Goal: Transaction & Acquisition: Book appointment/travel/reservation

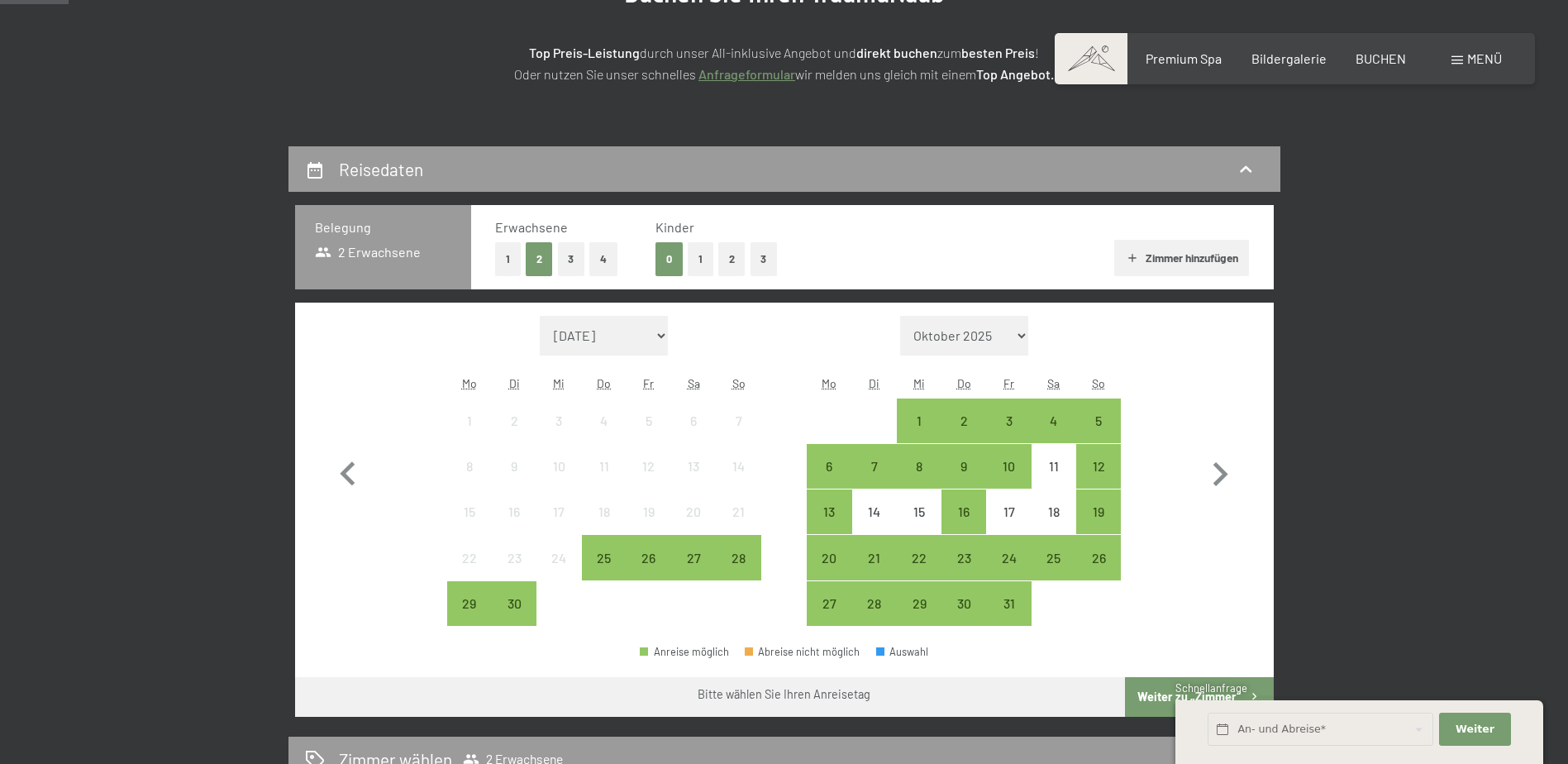
scroll to position [248, 0]
click at [728, 268] on button "2" at bounding box center [733, 259] width 28 height 34
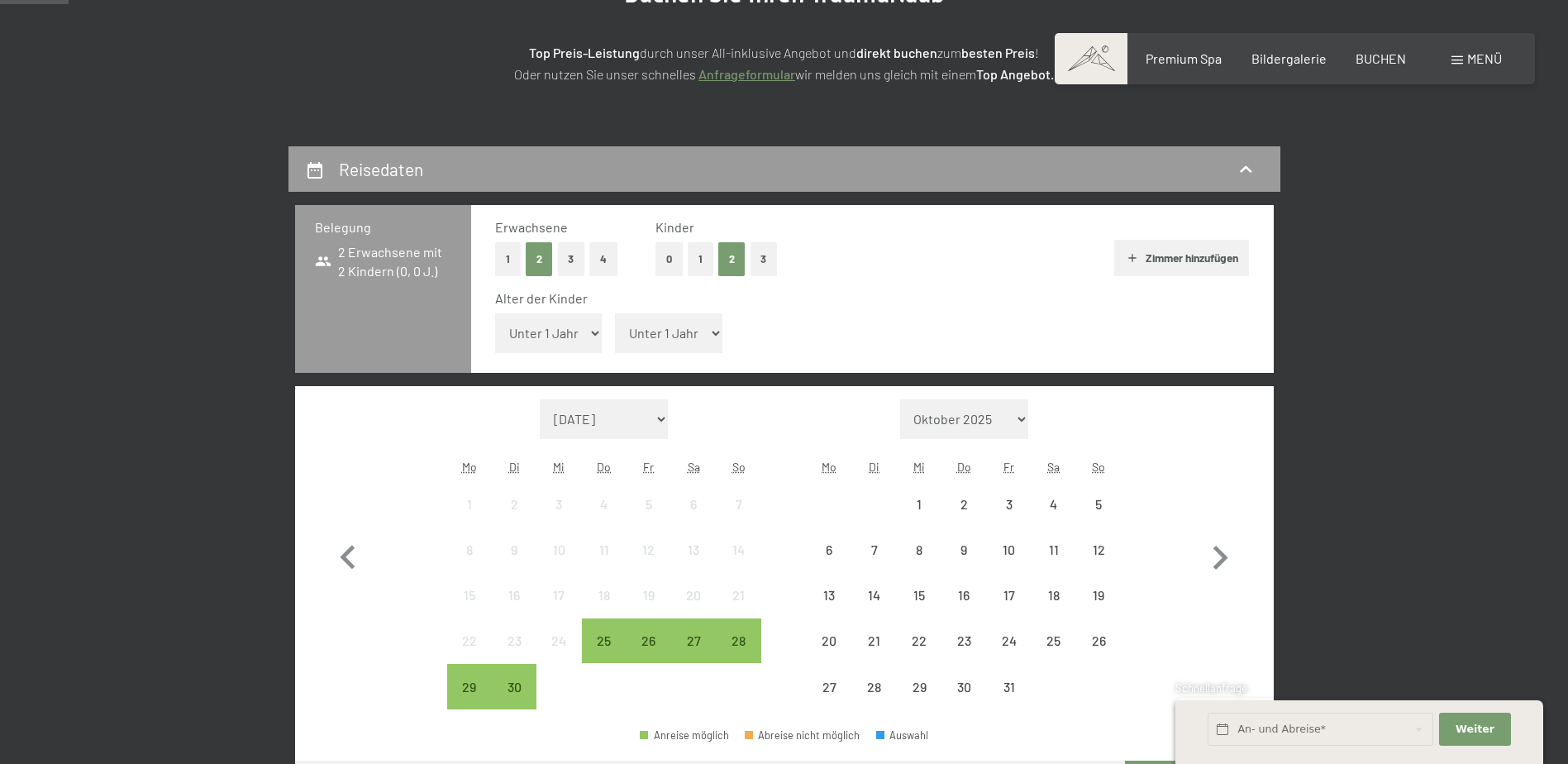
click at [654, 336] on select "Unter 1 Jahr 1 Jahr 2 Jahre 3 Jahre 4 Jahre 5 Jahre 6 Jahre 7 Jahre 8 Jahre 9 J…" at bounding box center [668, 334] width 108 height 40
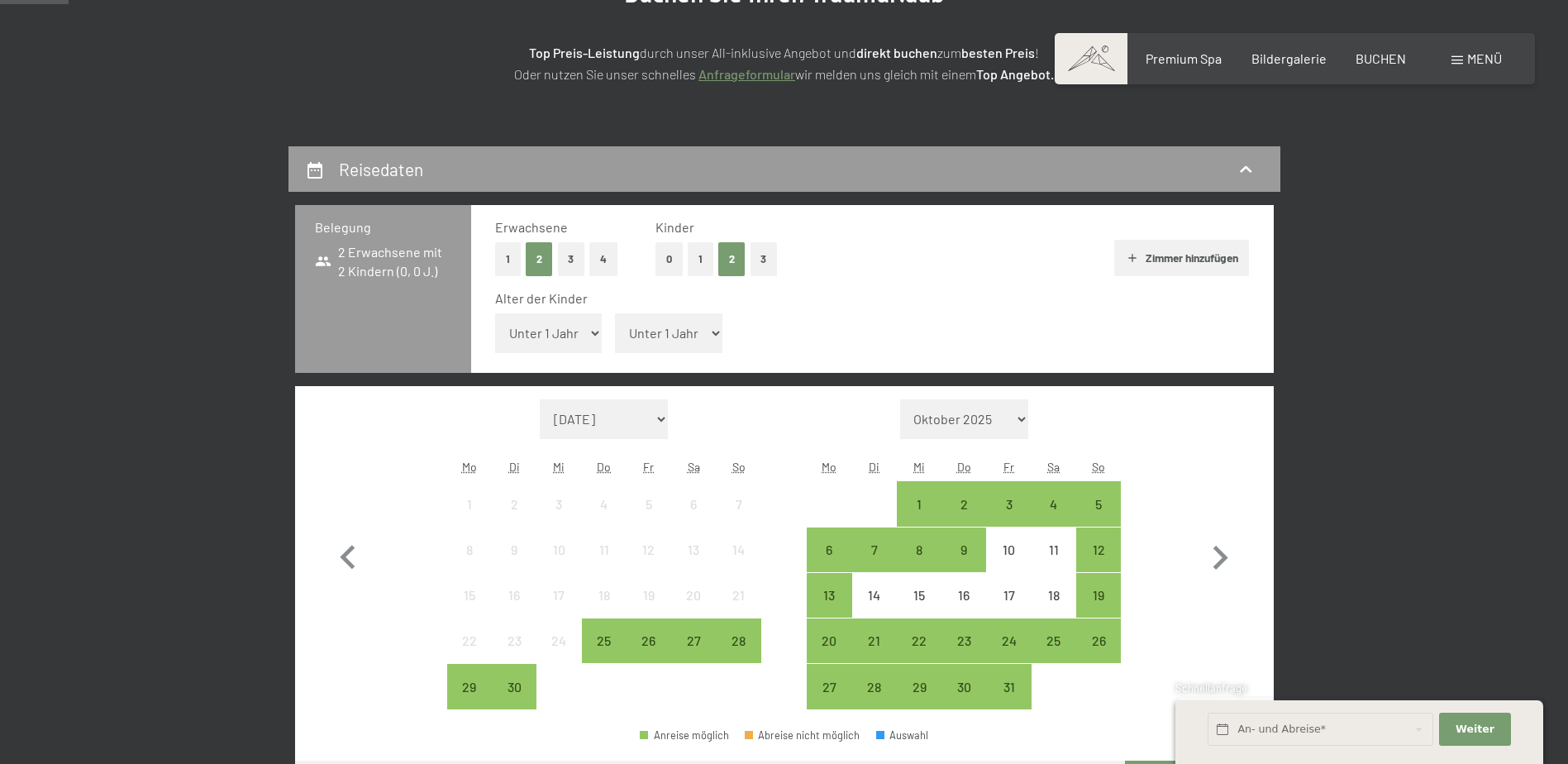
select select "8"
click at [615, 314] on select "Unter 1 Jahr 1 Jahr 2 Jahre 3 Jahre 4 Jahre 5 Jahre 6 Jahre 7 Jahre 8 Jahre 9 J…" at bounding box center [668, 334] width 108 height 40
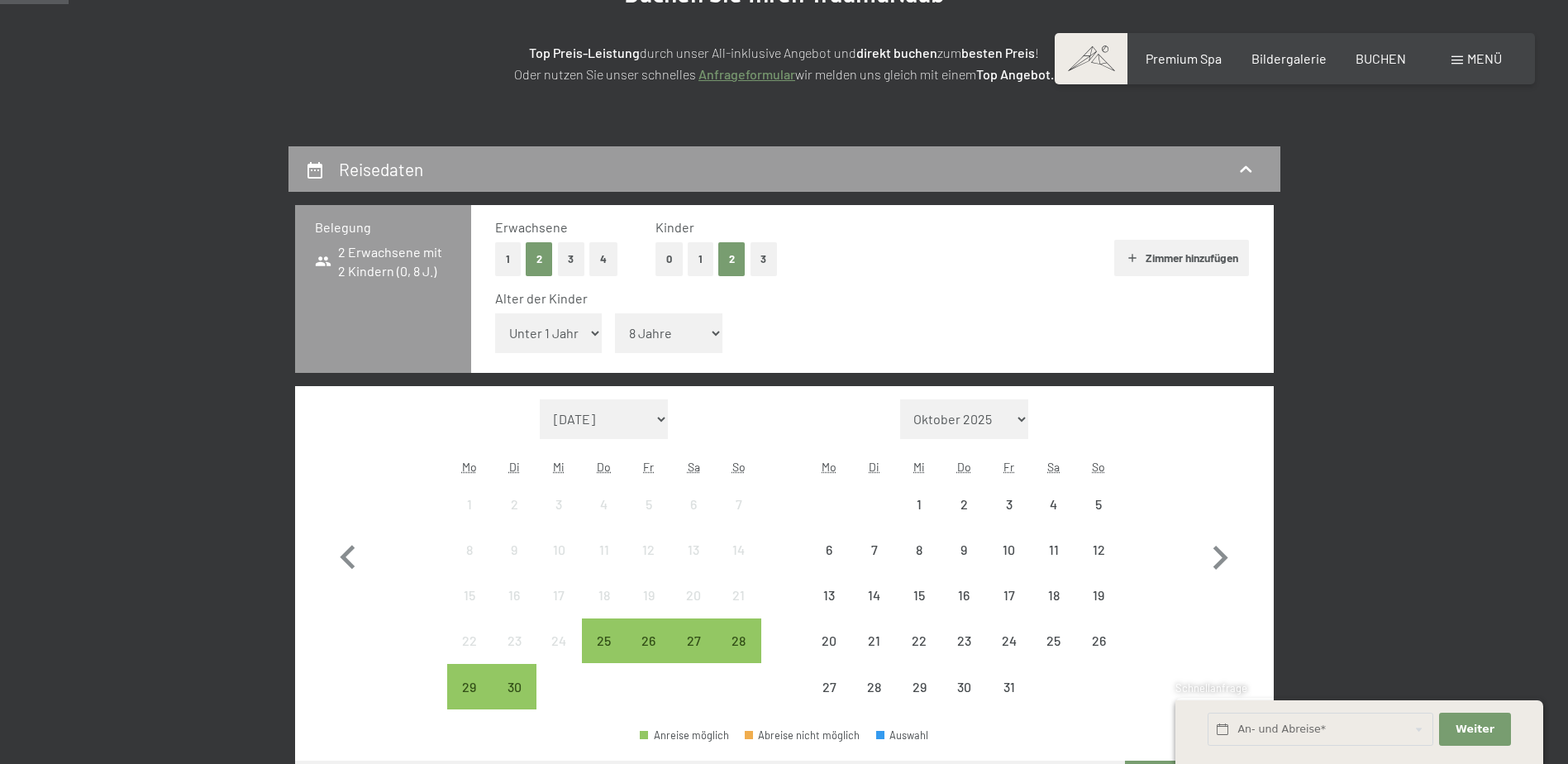
click at [549, 336] on select "Unter 1 Jahr 1 Jahr 2 Jahre 3 Jahre 4 Jahre 5 Jahre 6 Jahre 7 Jahre 8 Jahre 9 J…" at bounding box center [548, 334] width 108 height 40
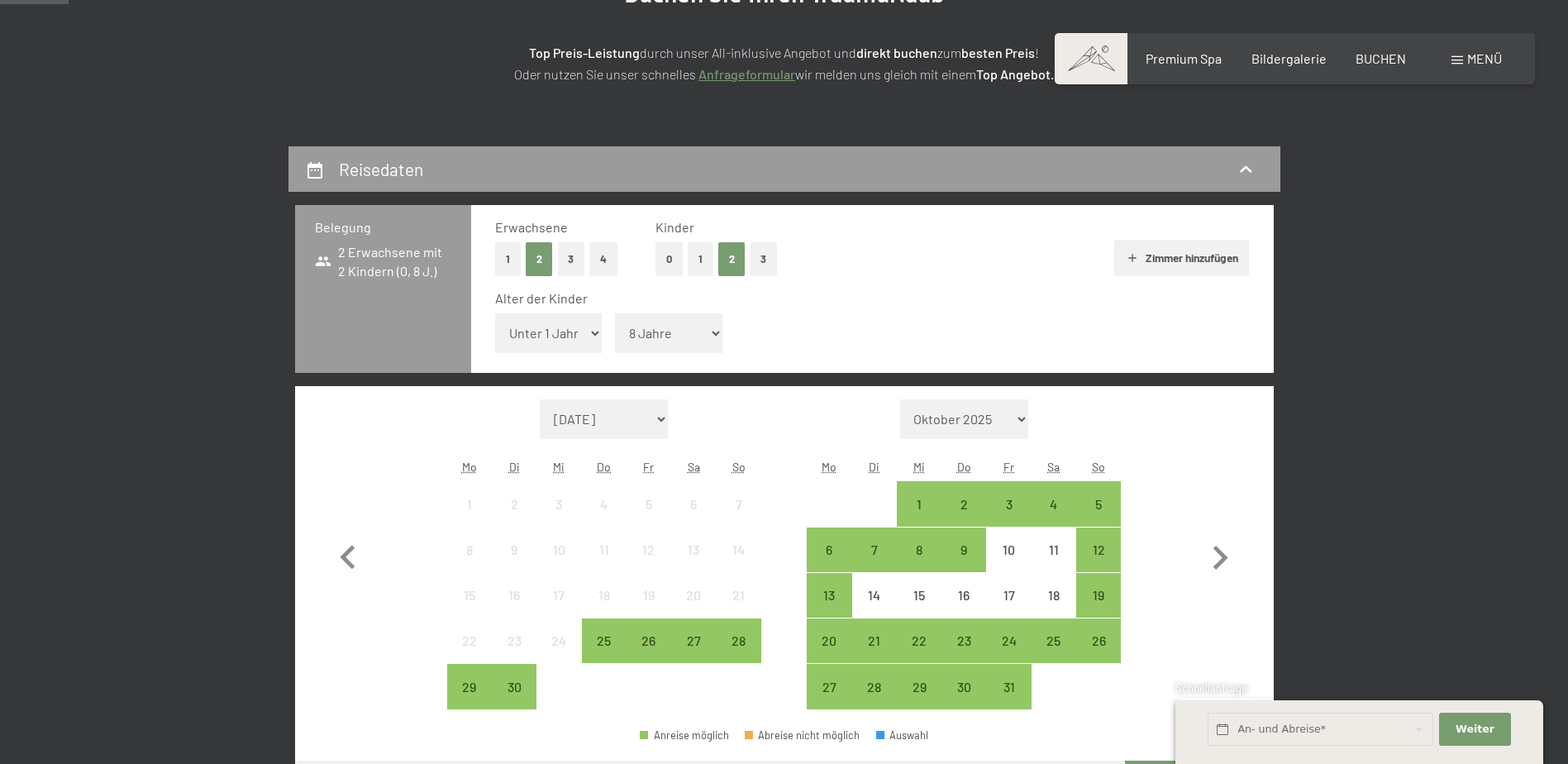
select select "16"
click at [495, 314] on select "Unter 1 Jahr 1 Jahr 2 Jahre 3 Jahre 4 Jahre 5 Jahre 6 Jahre 7 Jahre 8 Jahre 9 J…" at bounding box center [548, 334] width 108 height 40
click at [833, 290] on div "Alter der Kinder" at bounding box center [865, 298] width 741 height 18
click at [1008, 505] on div "3" at bounding box center [1009, 519] width 42 height 42
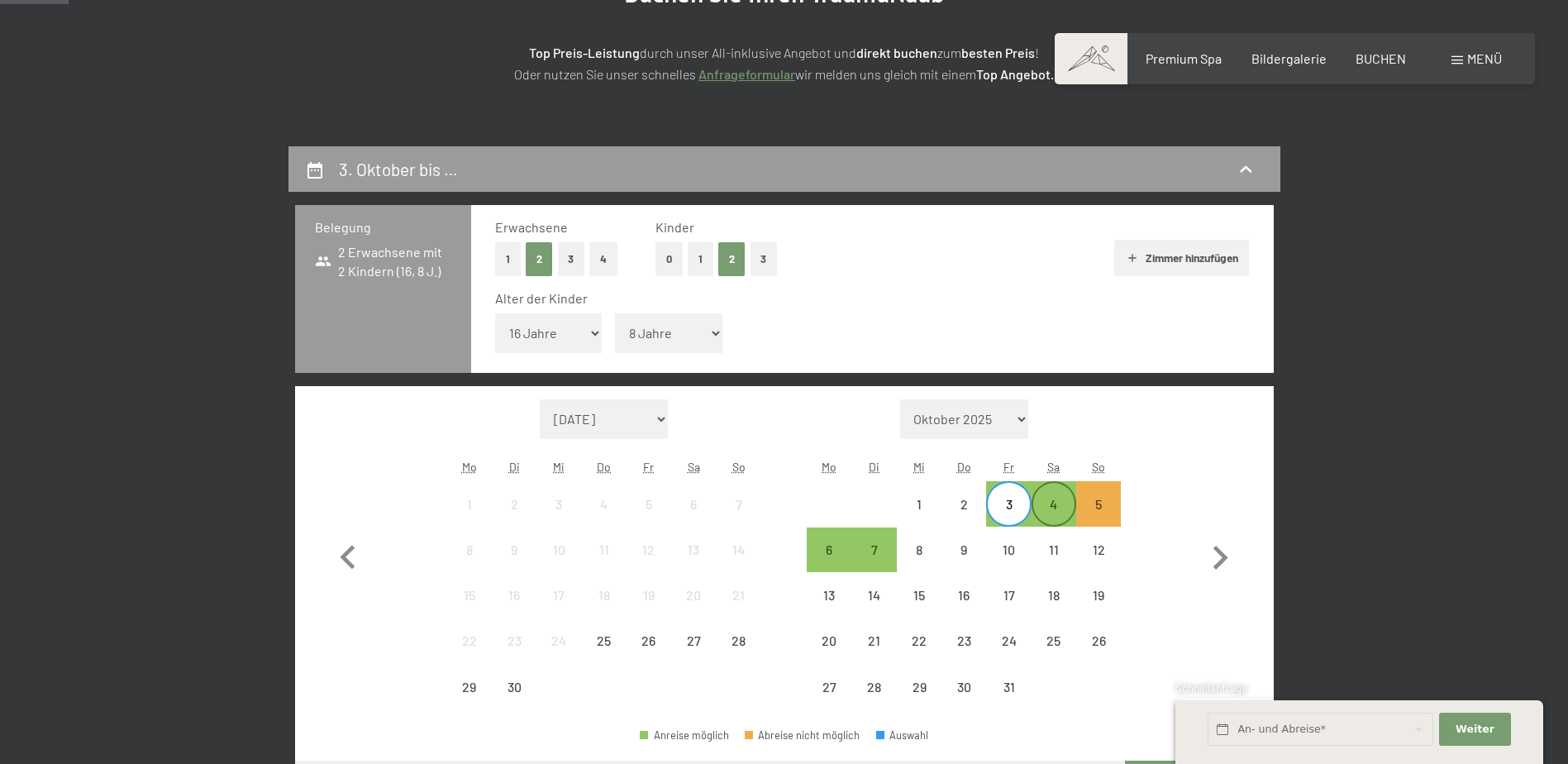
click at [1057, 510] on div "4" at bounding box center [1054, 519] width 42 height 42
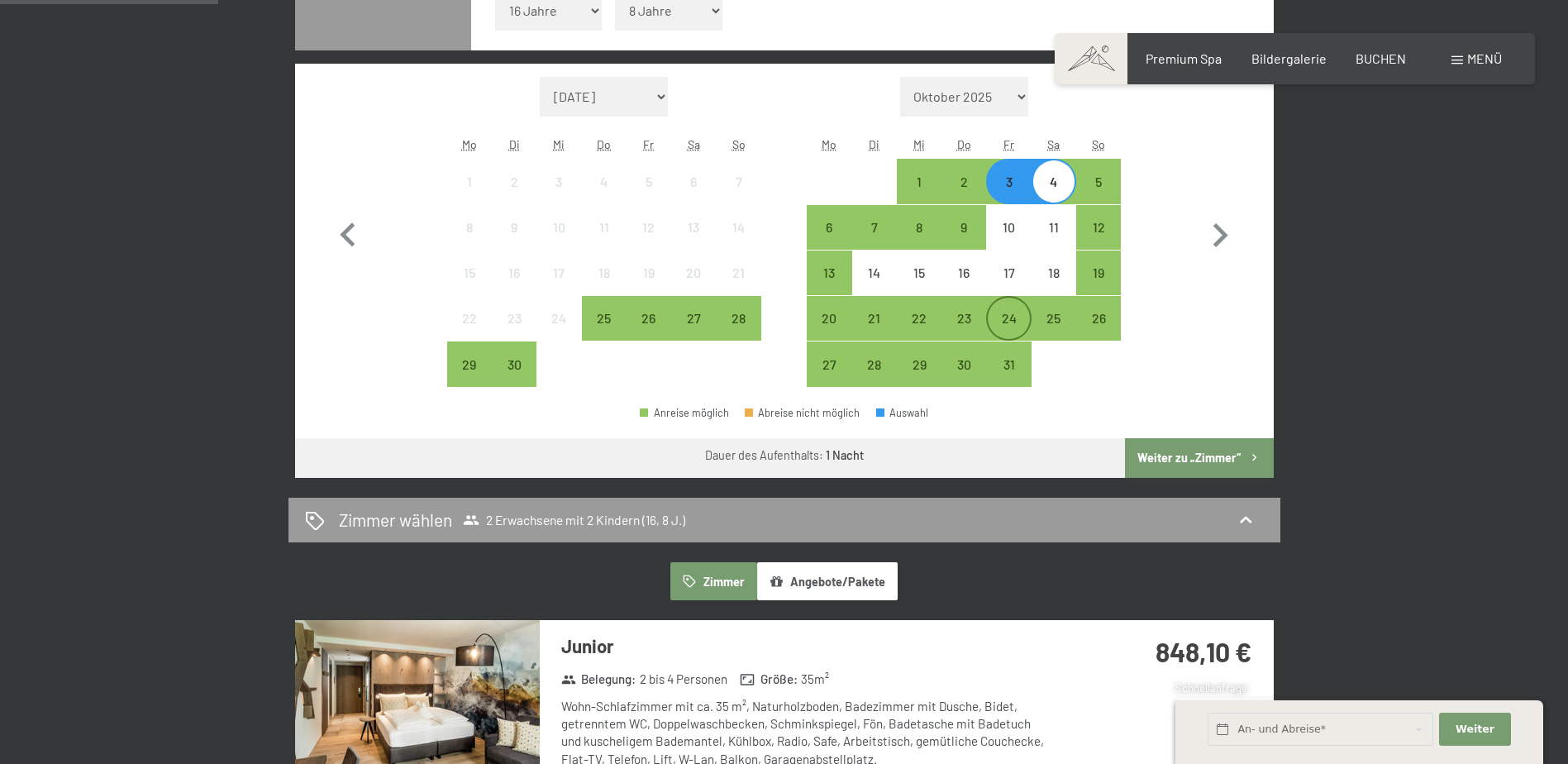
scroll to position [579, 0]
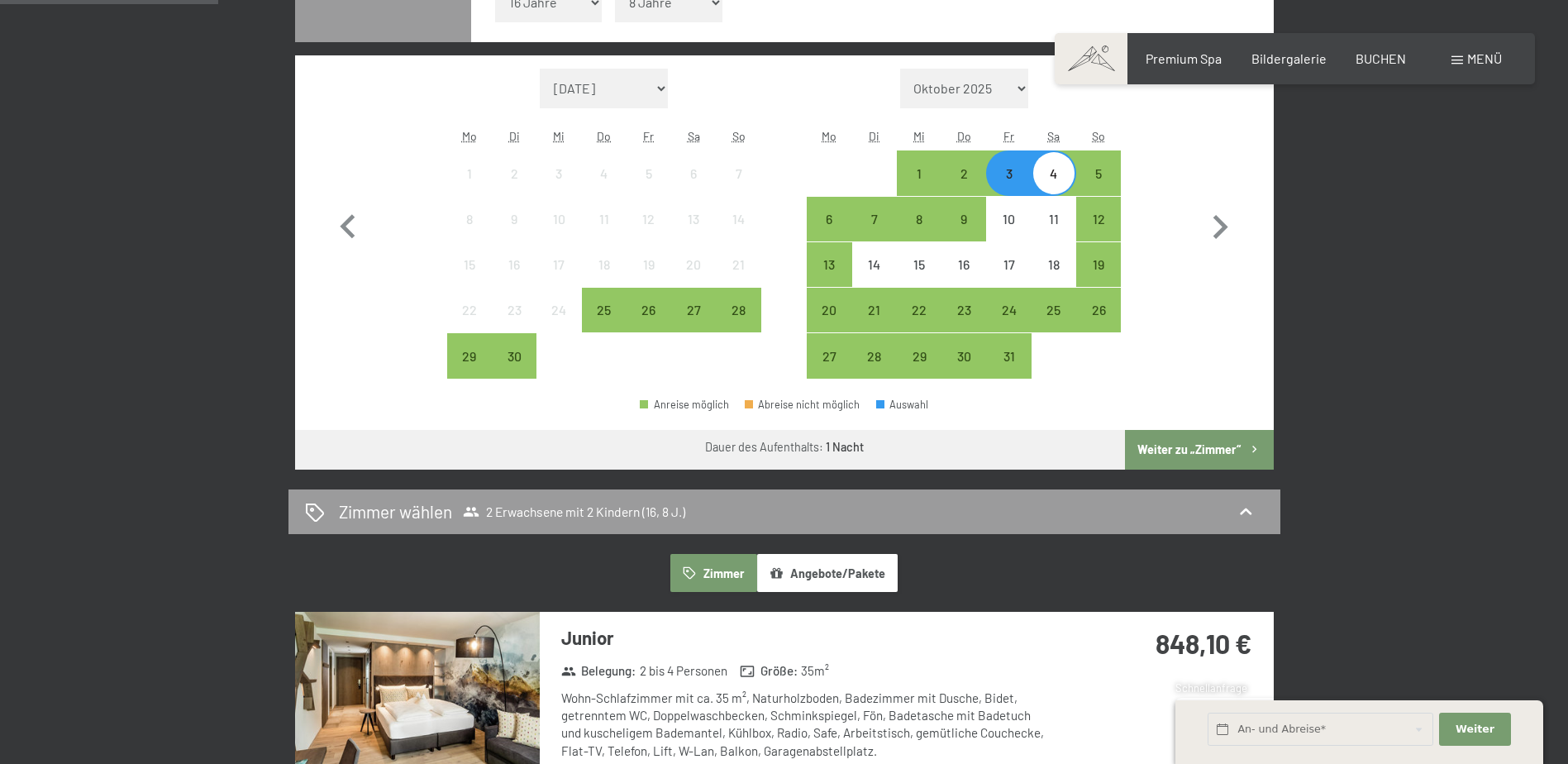
click at [1224, 446] on button "Weiter zu „Zimmer“" at bounding box center [1199, 449] width 147 height 40
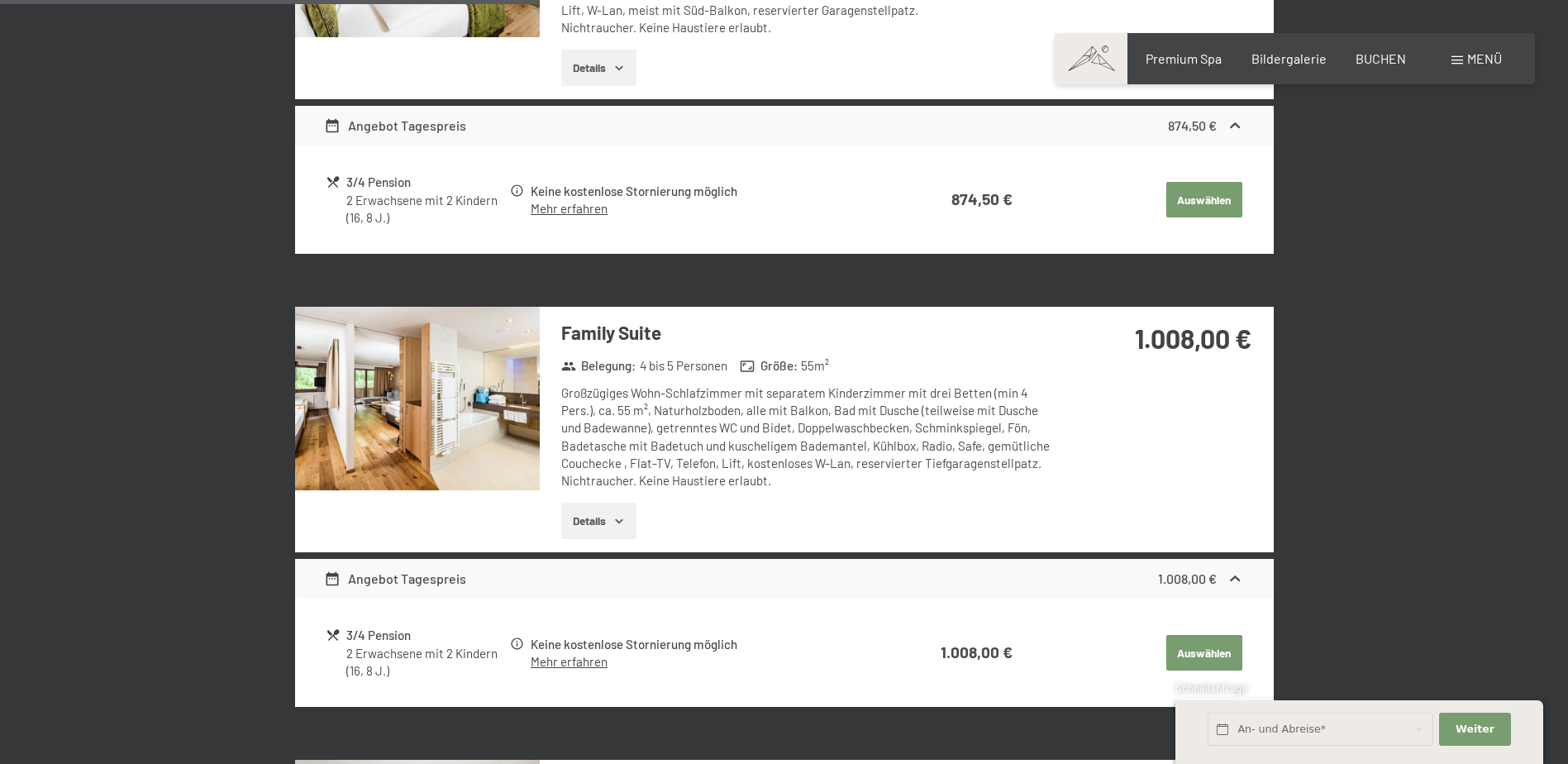
scroll to position [1220, 0]
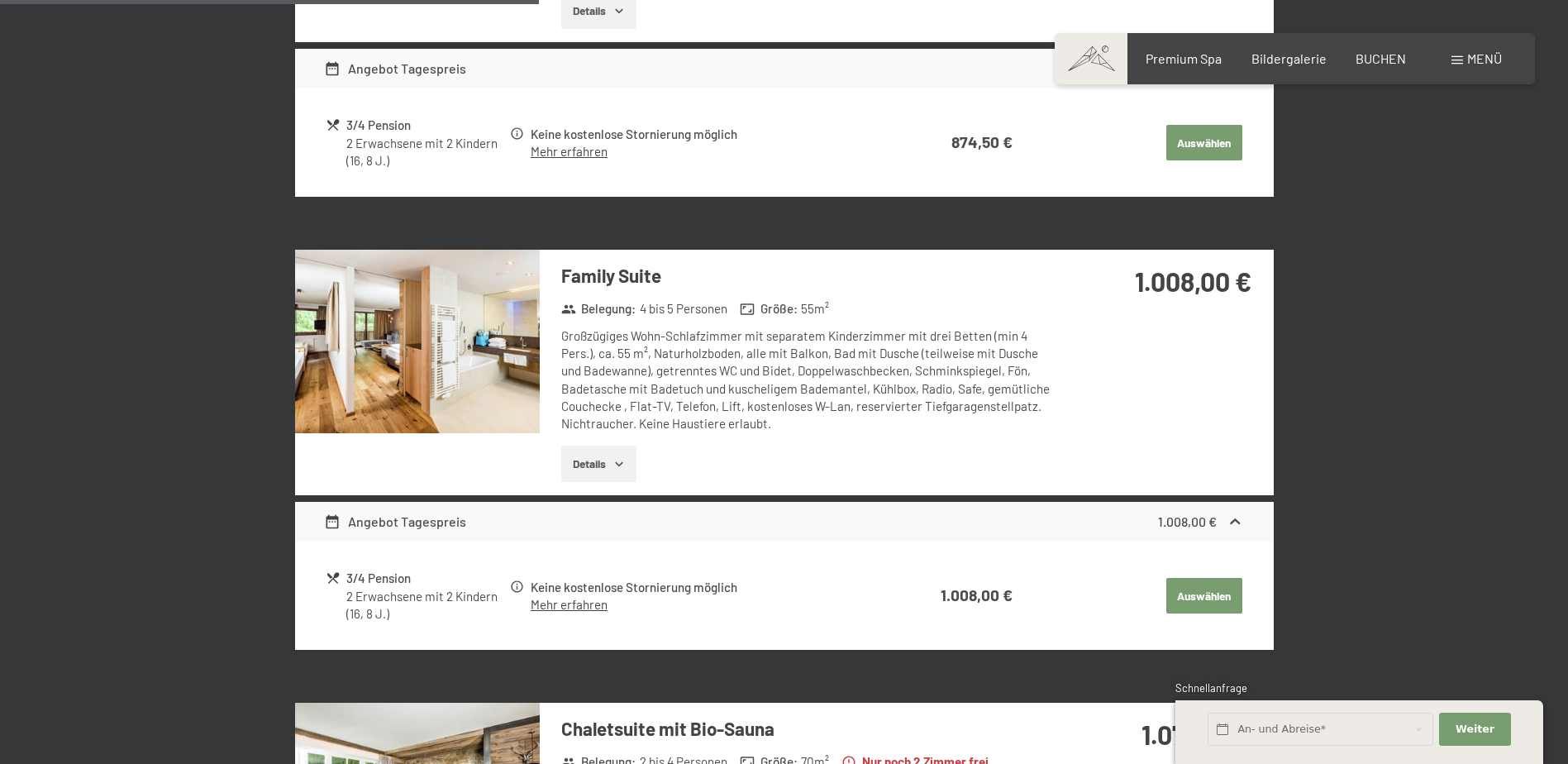
click at [458, 372] on img at bounding box center [417, 340] width 245 height 183
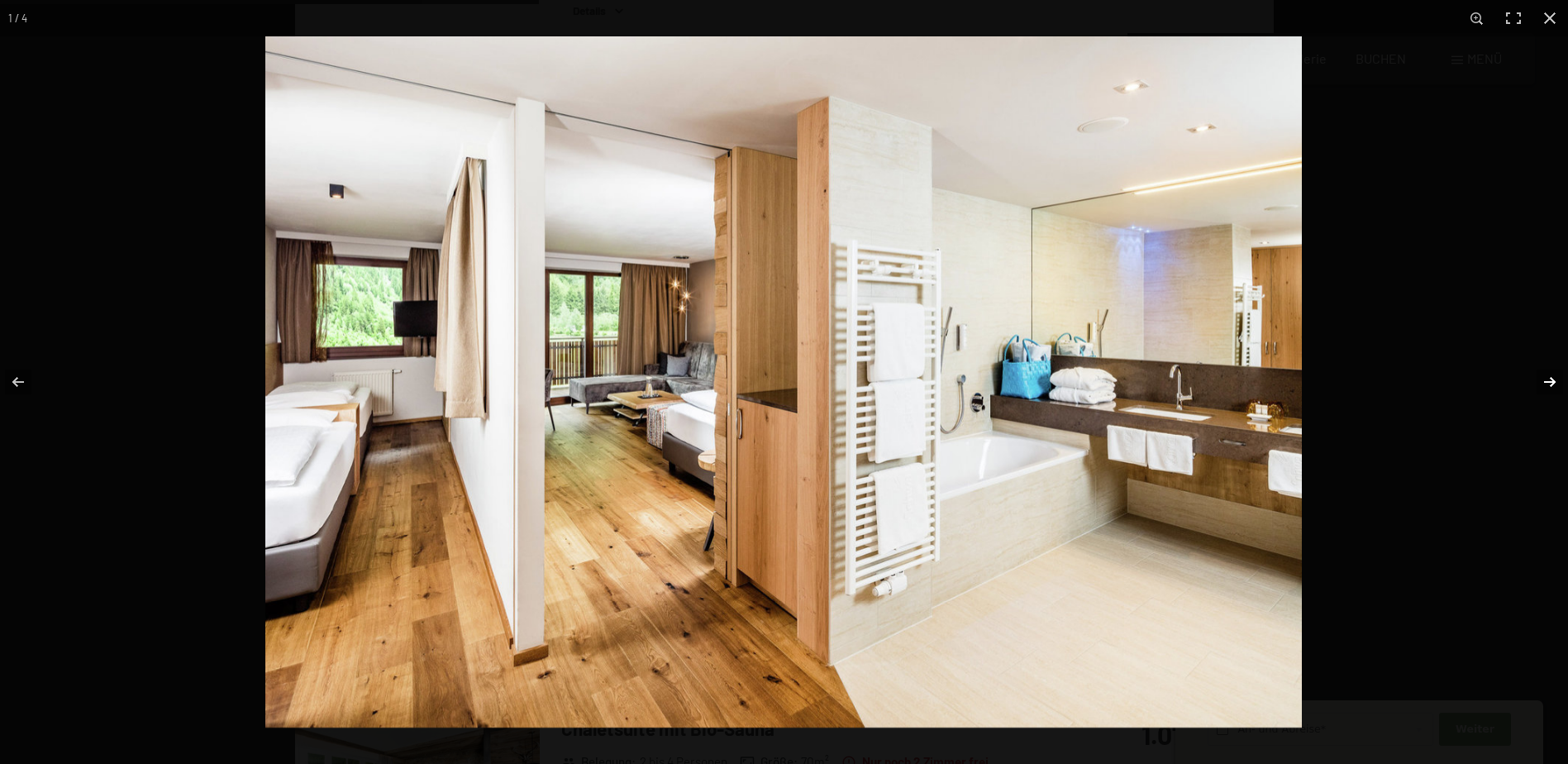
click at [1550, 380] on button "button" at bounding box center [1539, 382] width 57 height 83
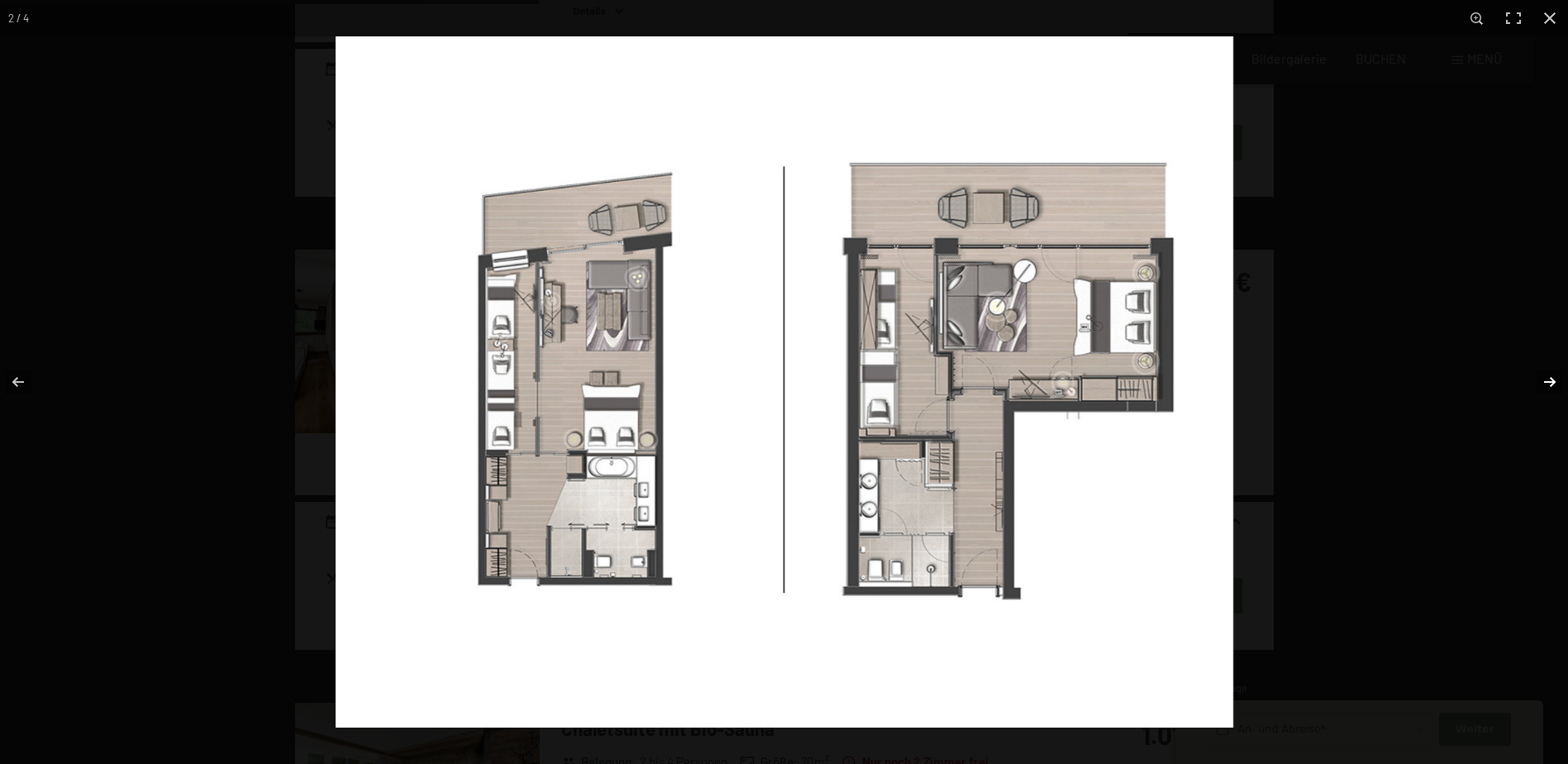
click at [1550, 380] on button "button" at bounding box center [1539, 382] width 57 height 83
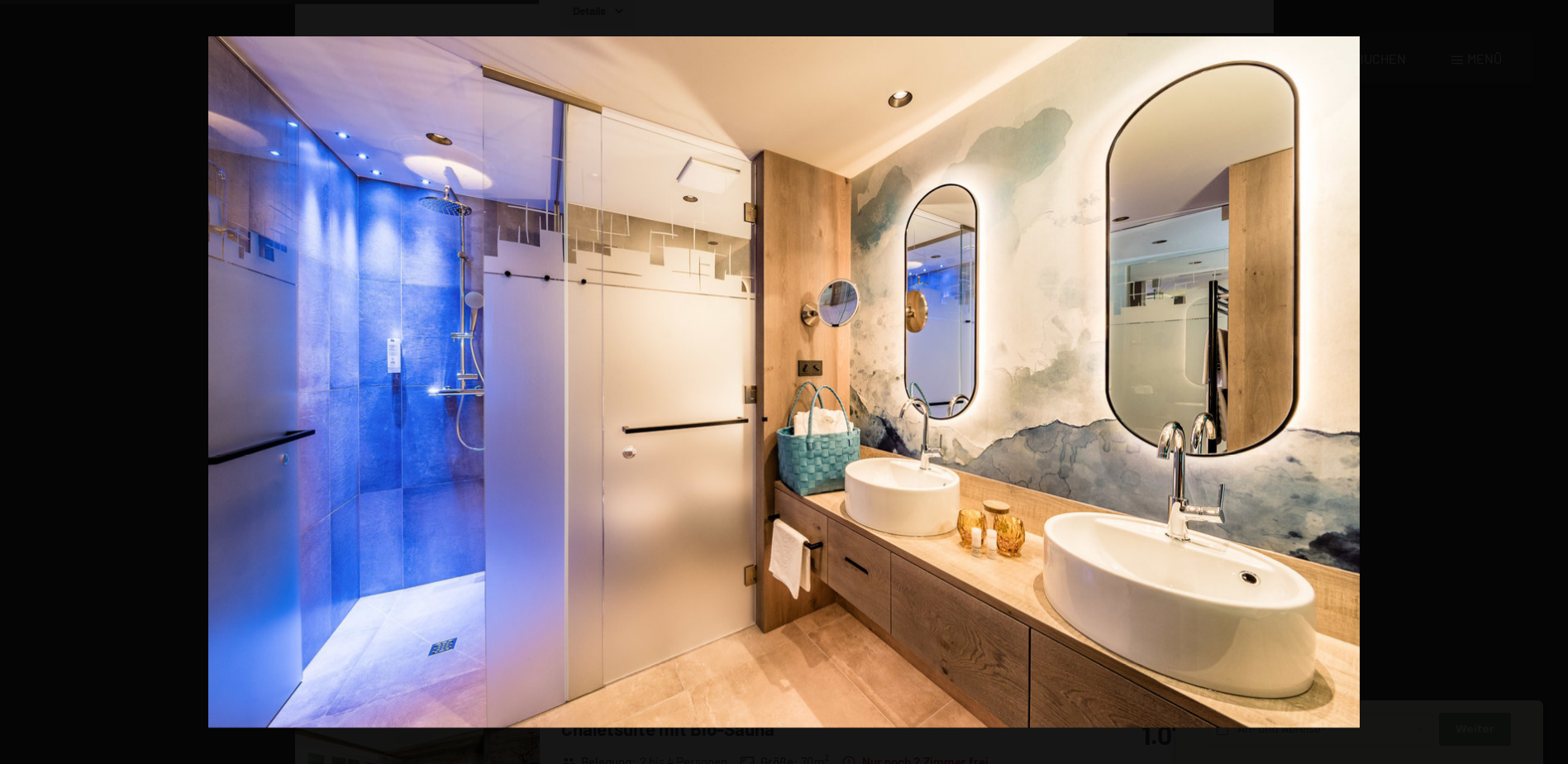
click at [1550, 380] on button "button" at bounding box center [1539, 382] width 57 height 83
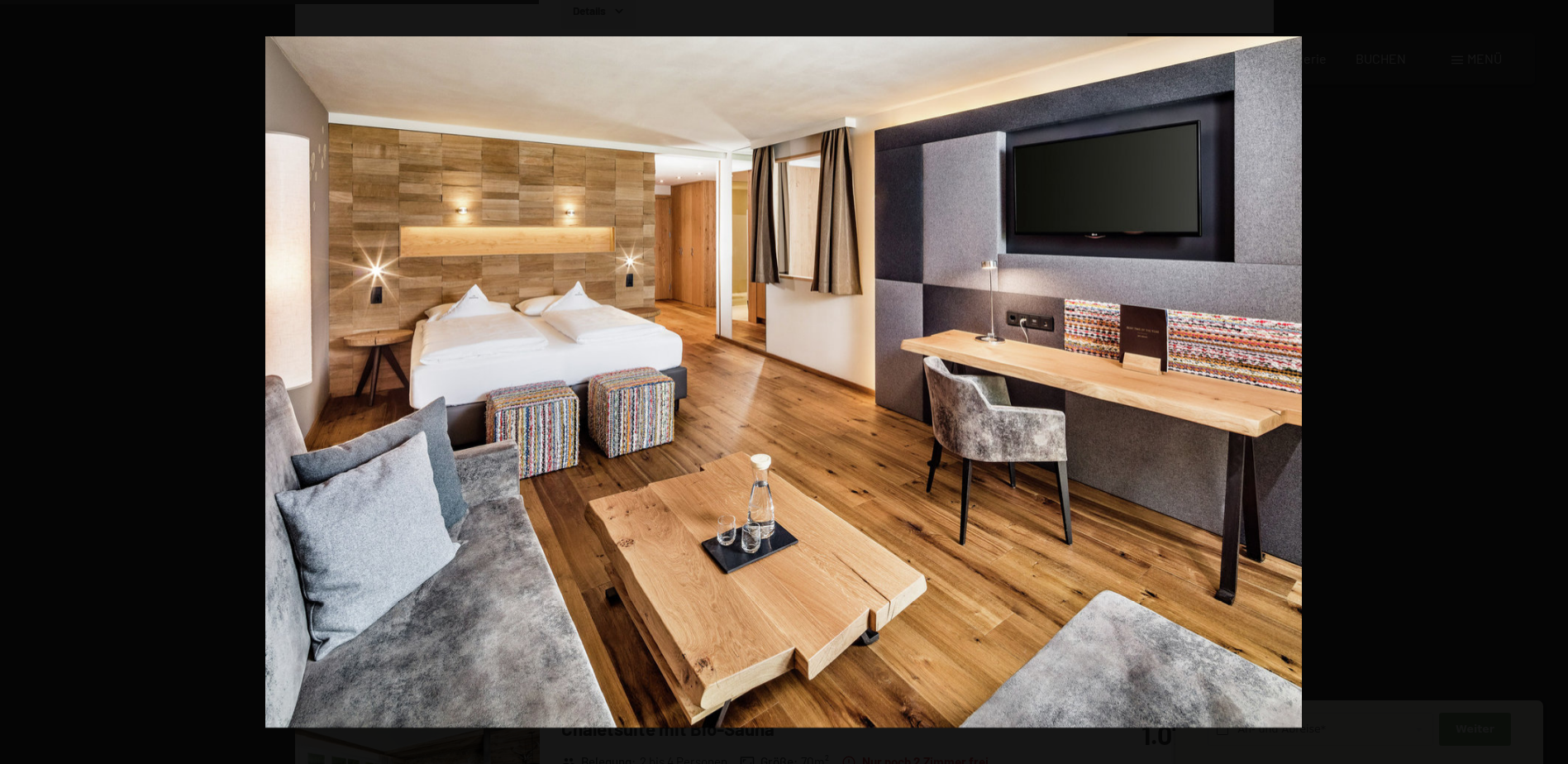
click at [1550, 380] on button "button" at bounding box center [1539, 382] width 57 height 83
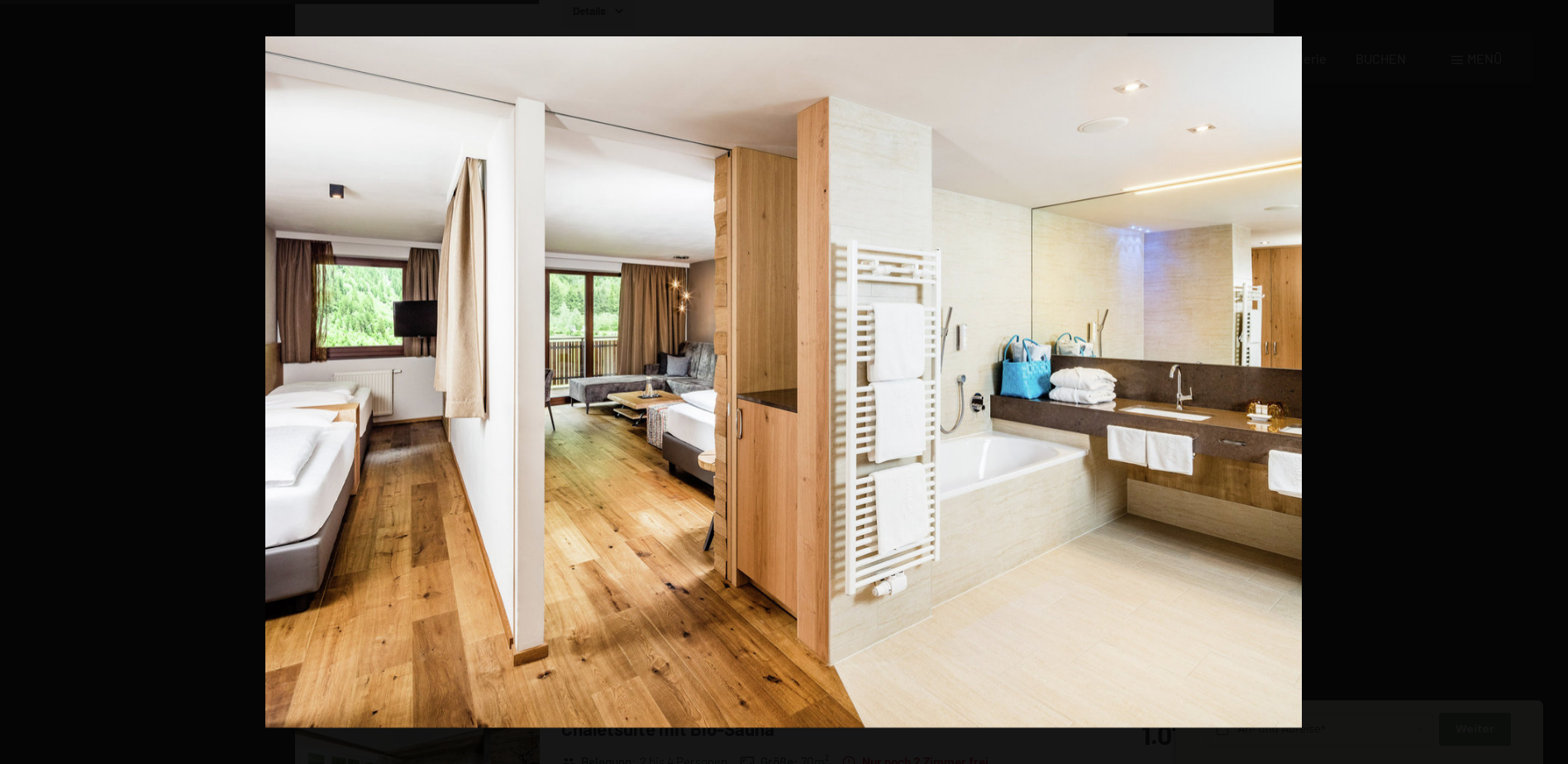
click at [1550, 380] on button "button" at bounding box center [1539, 382] width 57 height 83
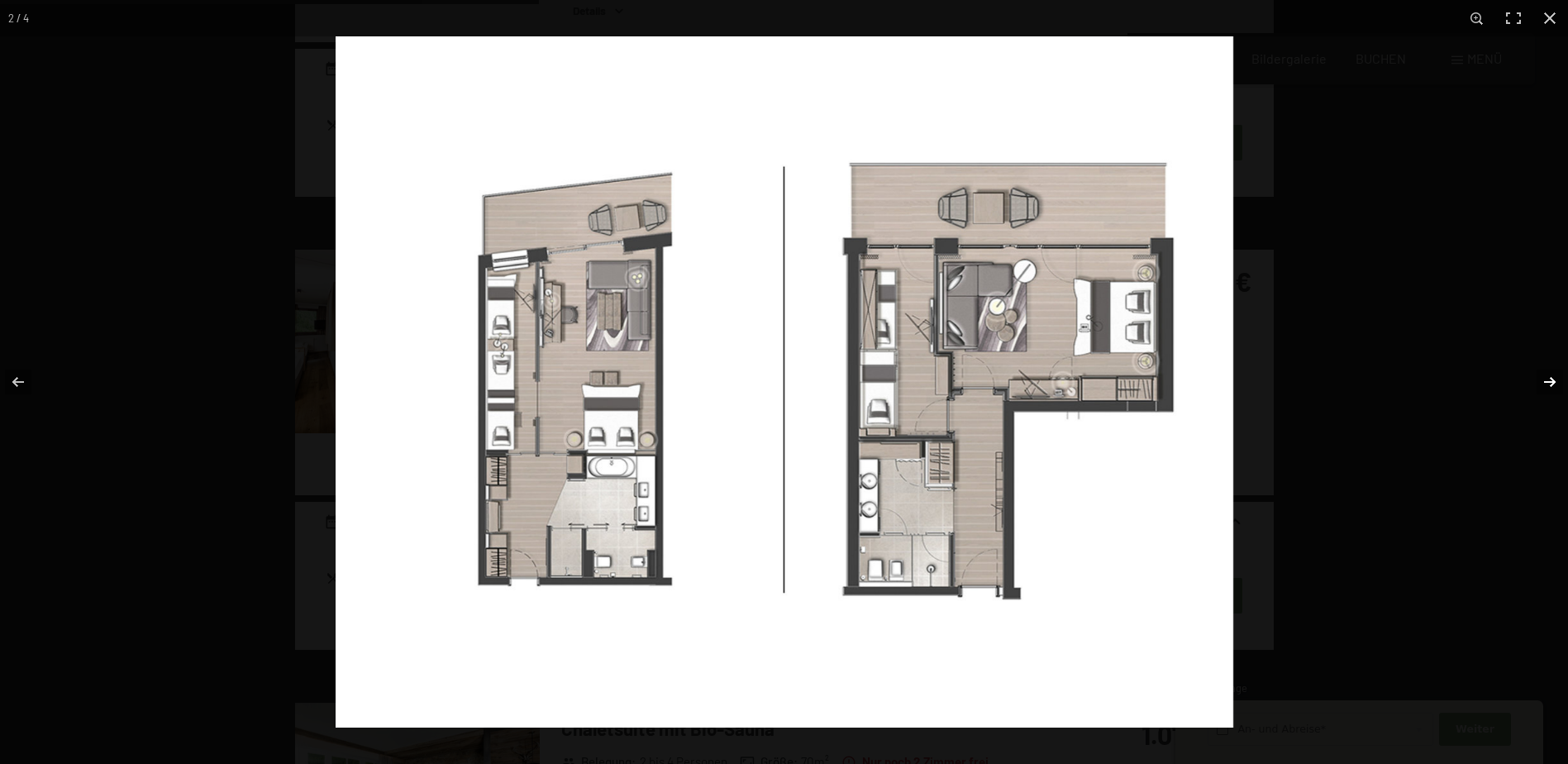
click at [1548, 373] on button "button" at bounding box center [1539, 382] width 57 height 83
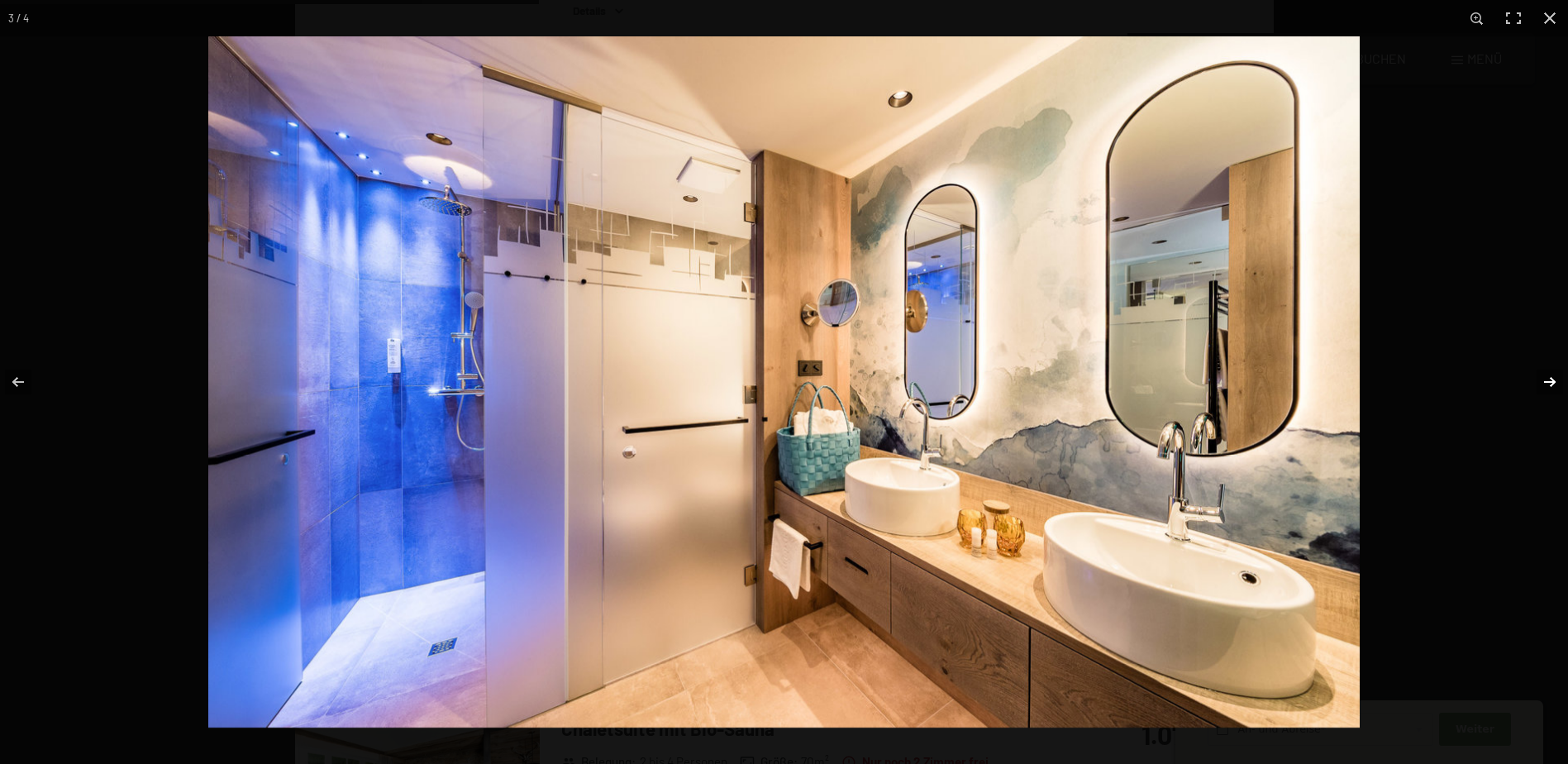
click at [1548, 375] on button "button" at bounding box center [1539, 382] width 57 height 83
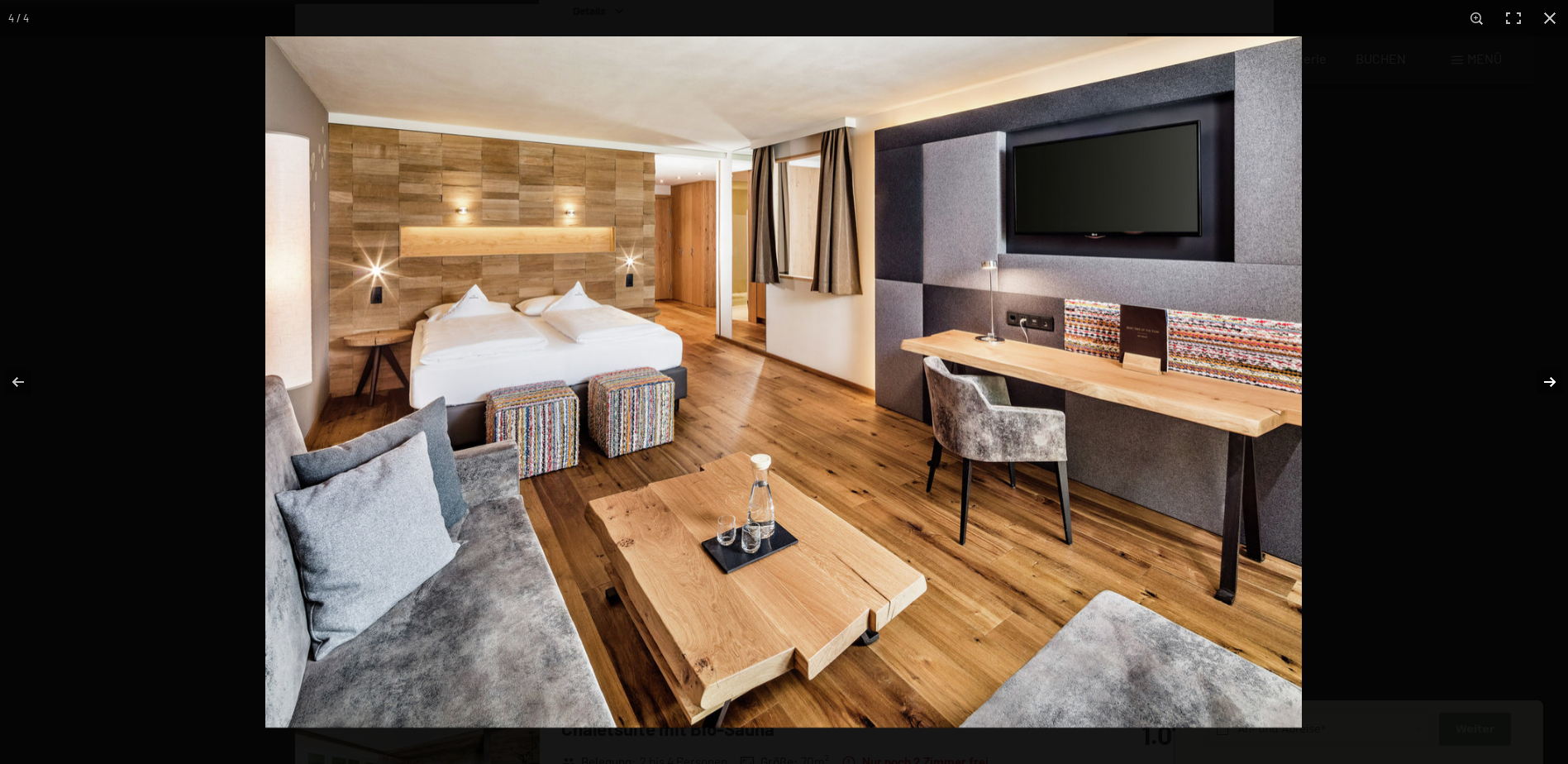
click at [1548, 375] on button "button" at bounding box center [1539, 382] width 57 height 83
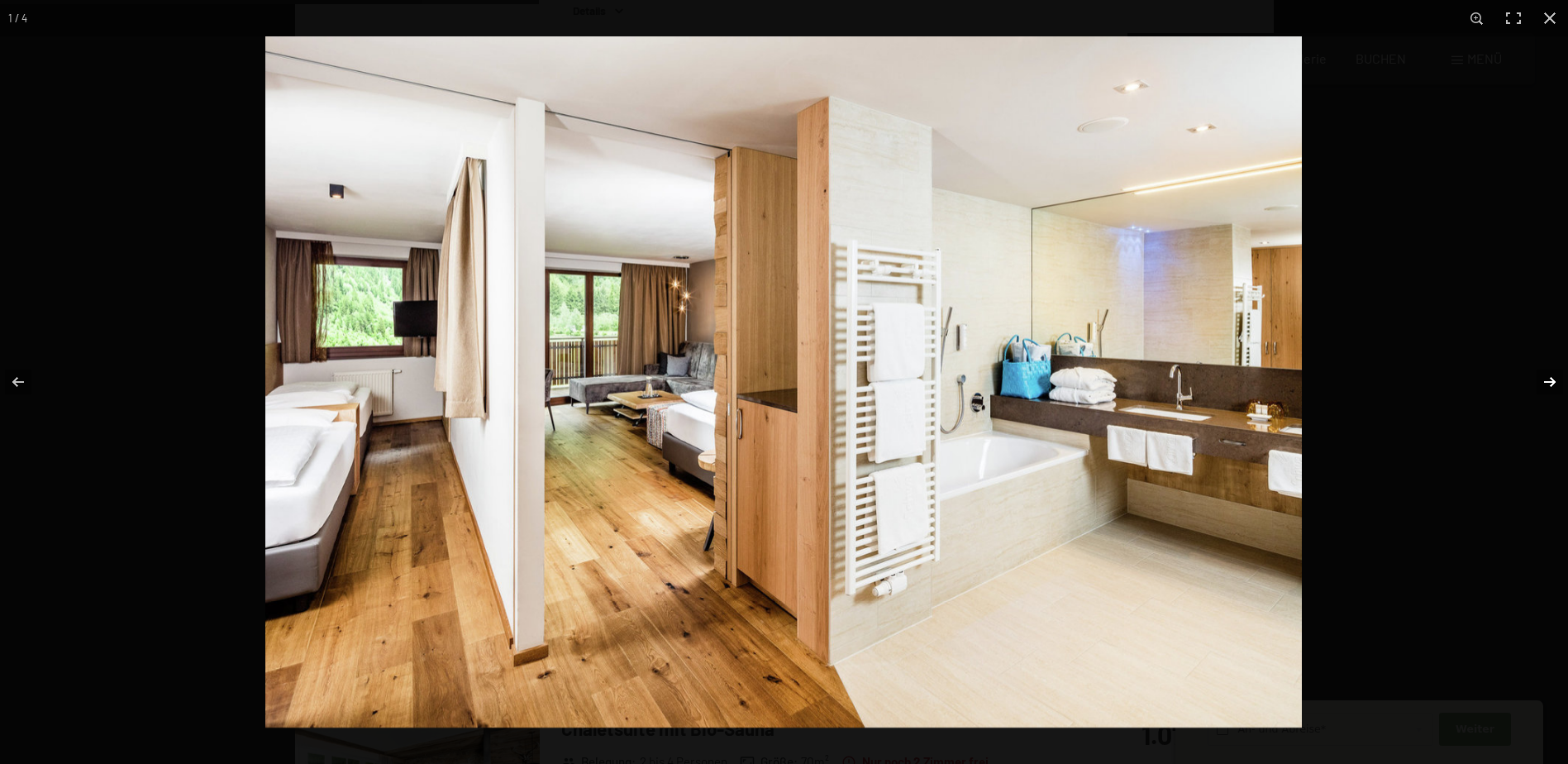
click at [1548, 375] on button "button" at bounding box center [1539, 382] width 57 height 83
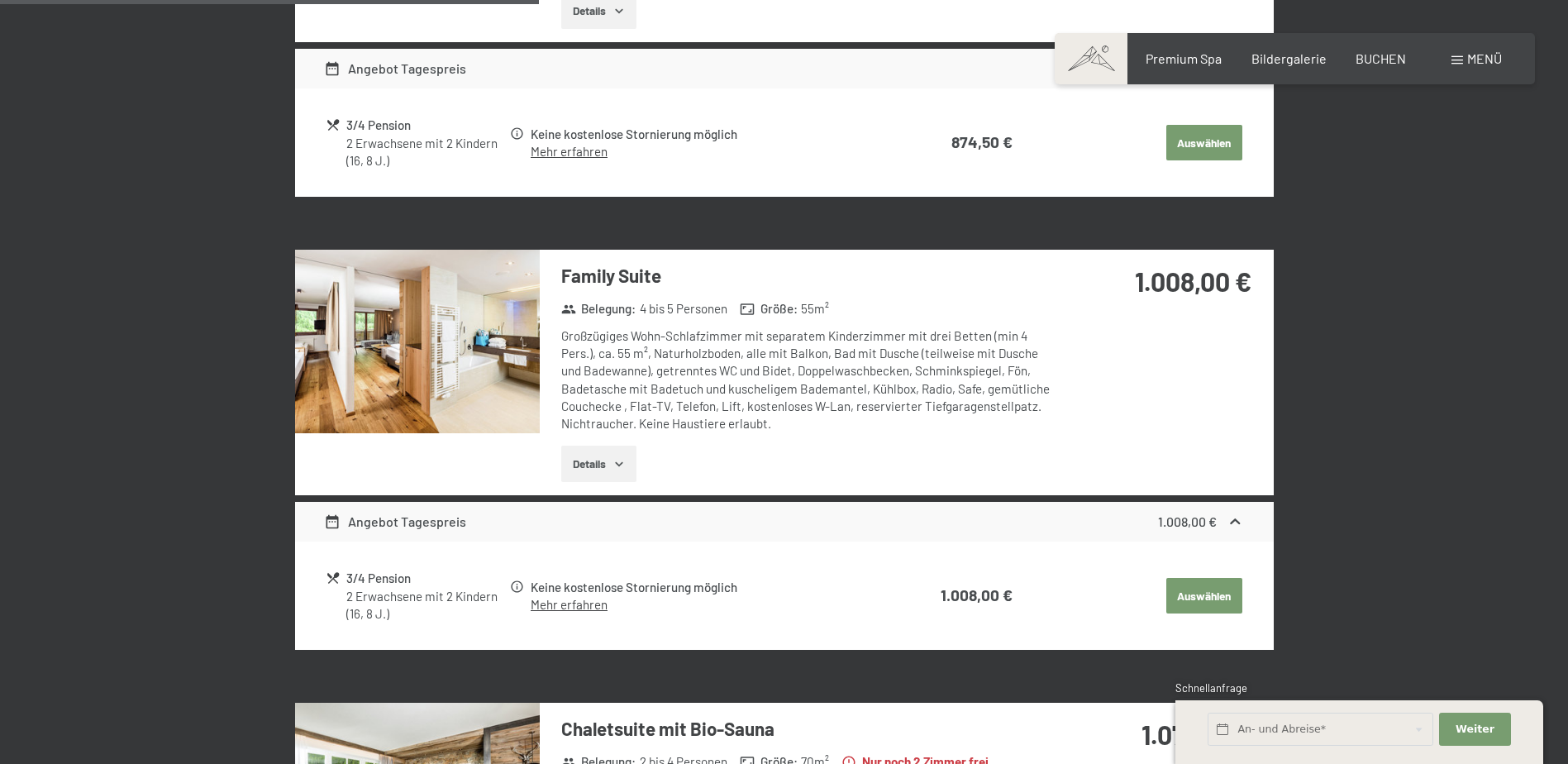
click at [0, 0] on button "button" at bounding box center [0, 0] width 0 height 0
click at [586, 460] on button "Details" at bounding box center [599, 463] width 75 height 37
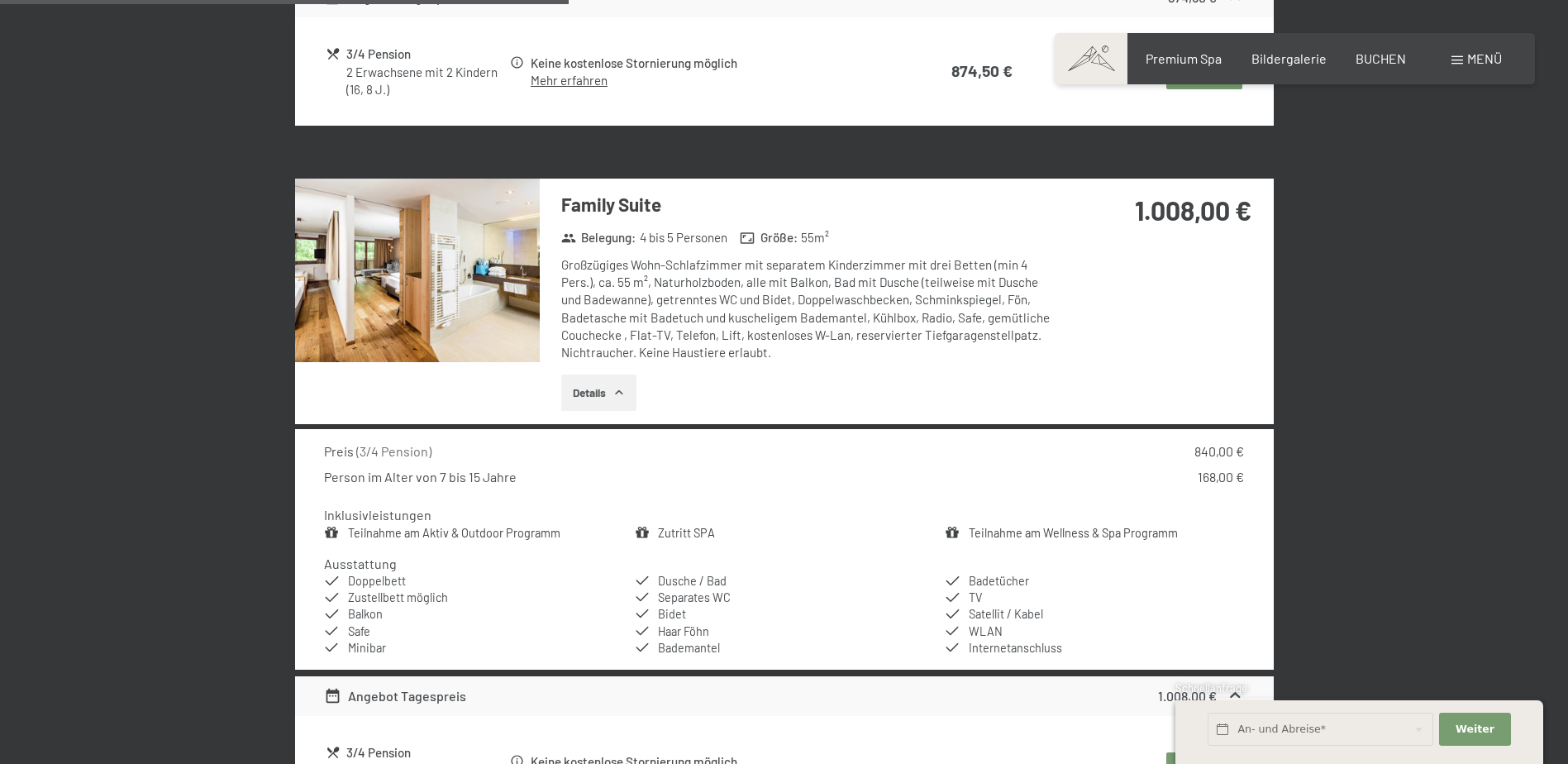
scroll to position [1469, 0]
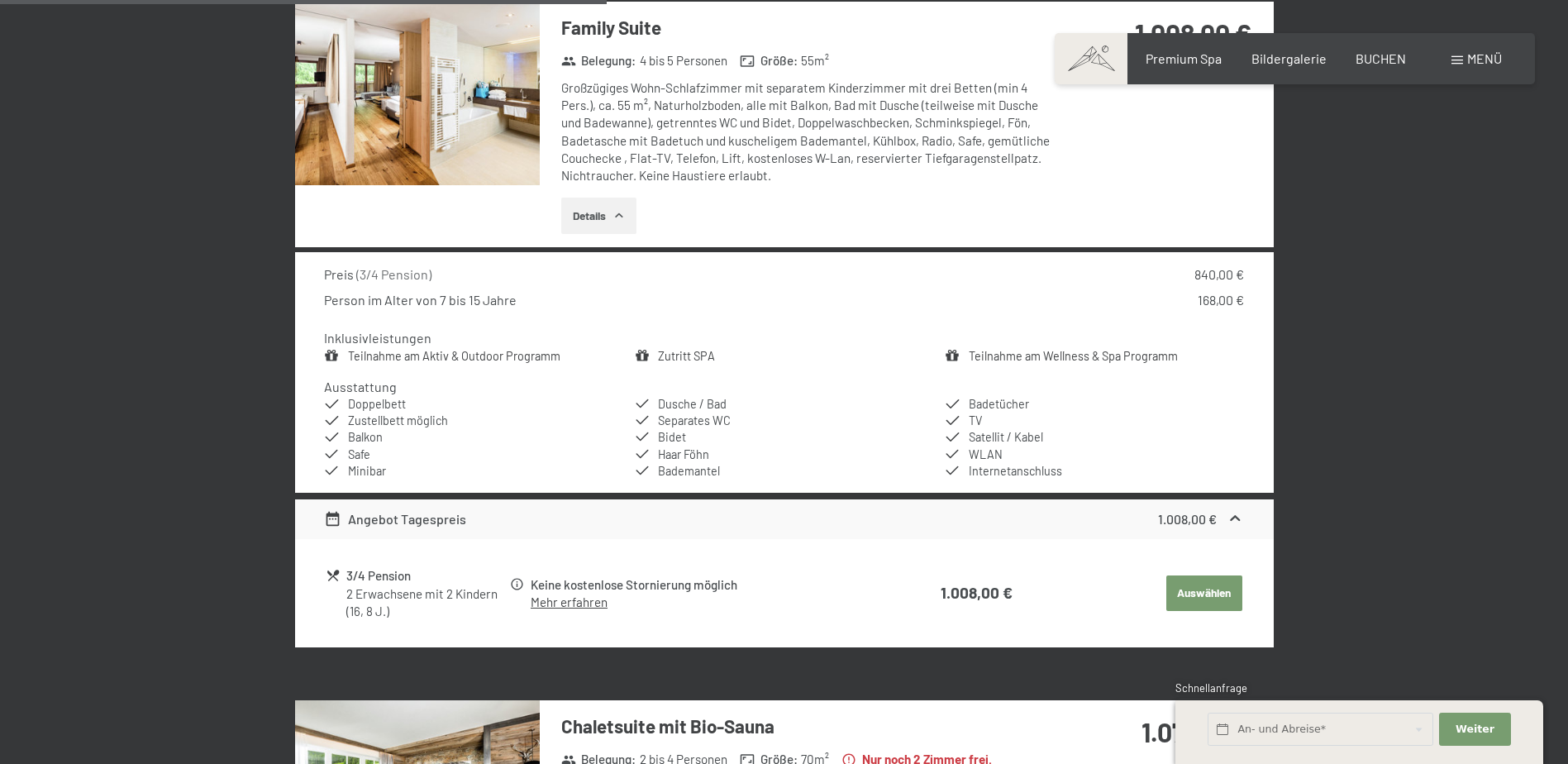
click at [1216, 589] on button "Auswählen" at bounding box center [1204, 593] width 76 height 37
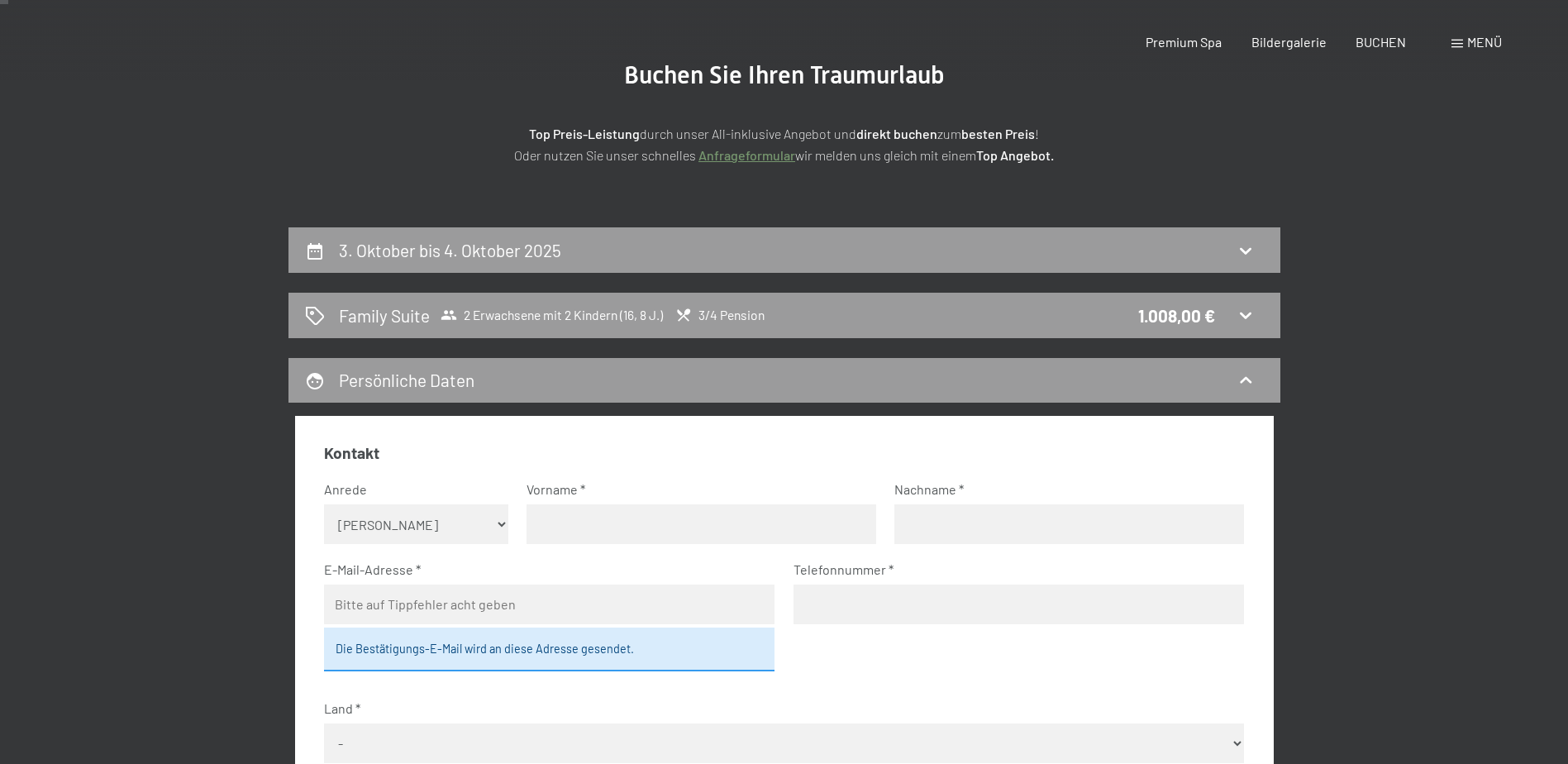
scroll to position [0, 0]
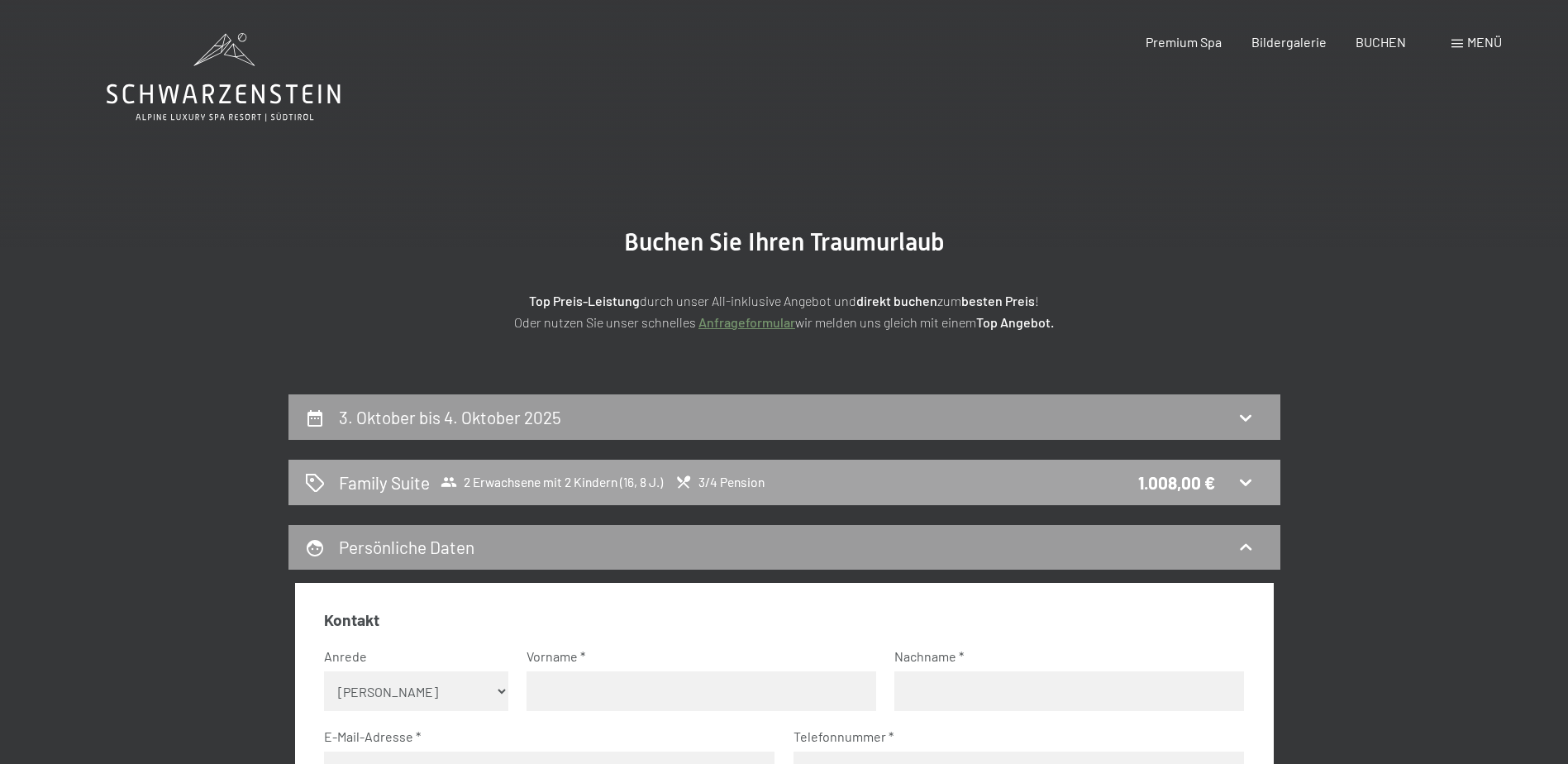
click at [1254, 479] on icon at bounding box center [1245, 482] width 20 height 20
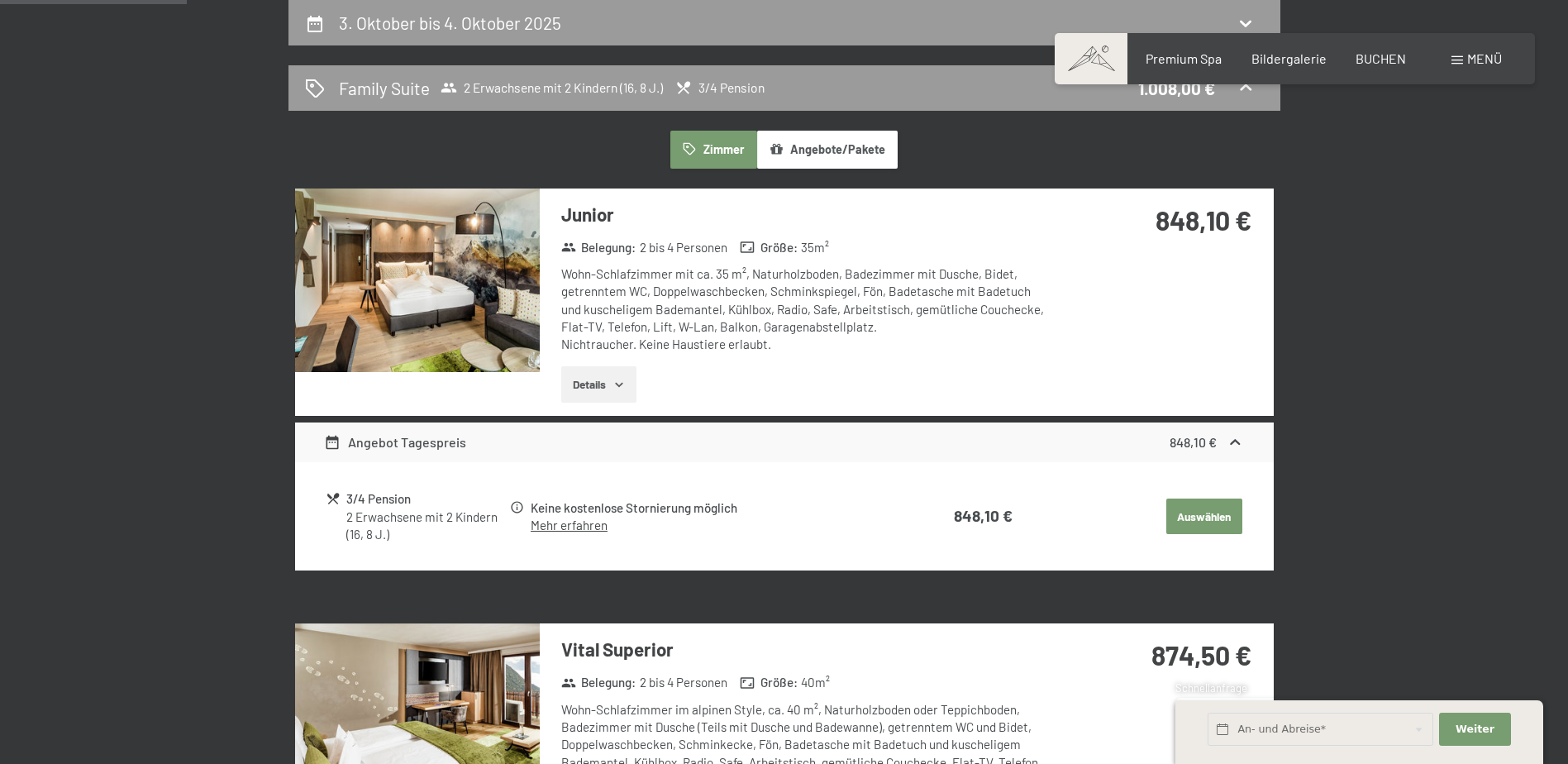
scroll to position [808, 0]
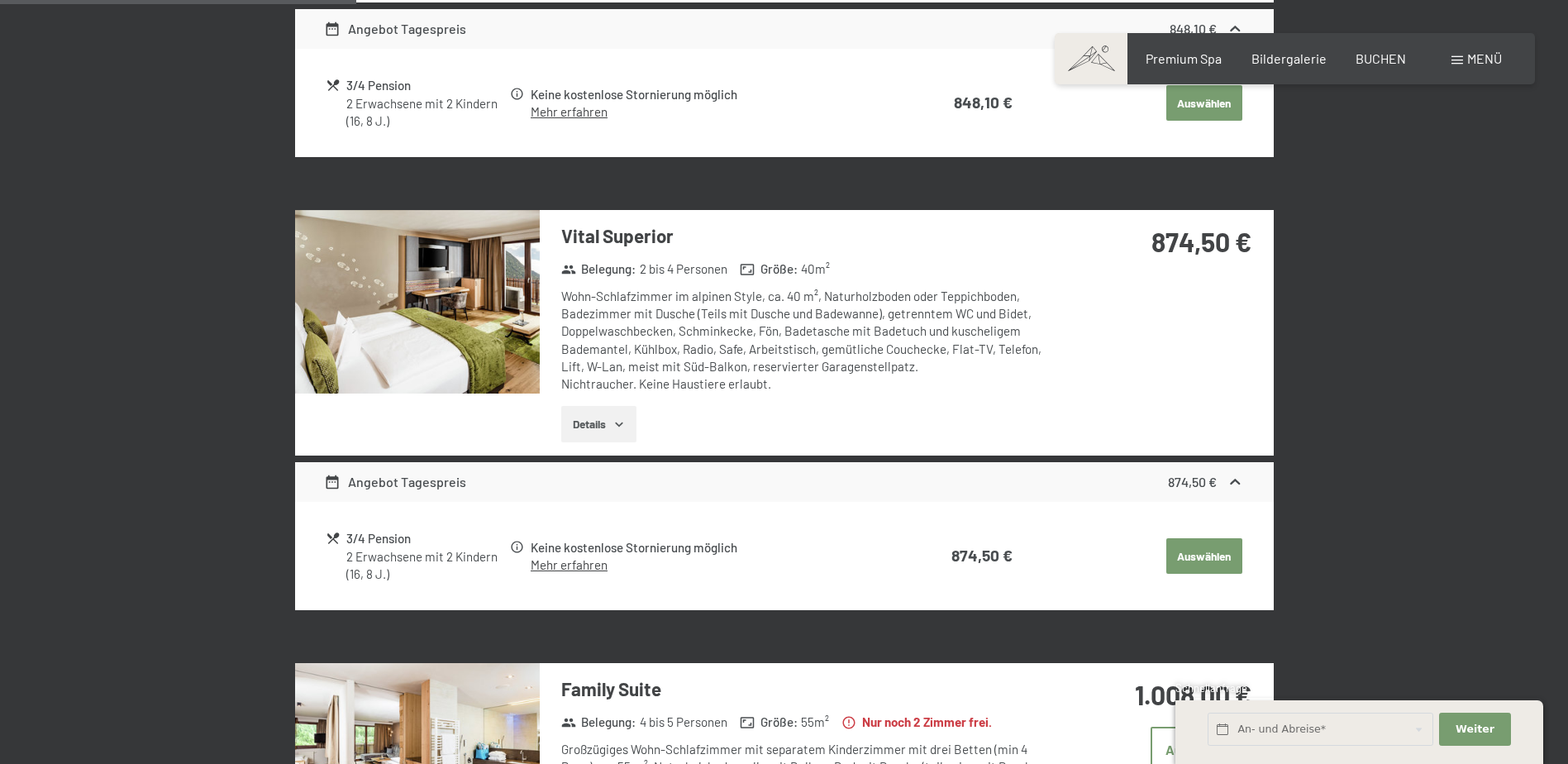
click at [608, 423] on button "Details" at bounding box center [599, 424] width 75 height 37
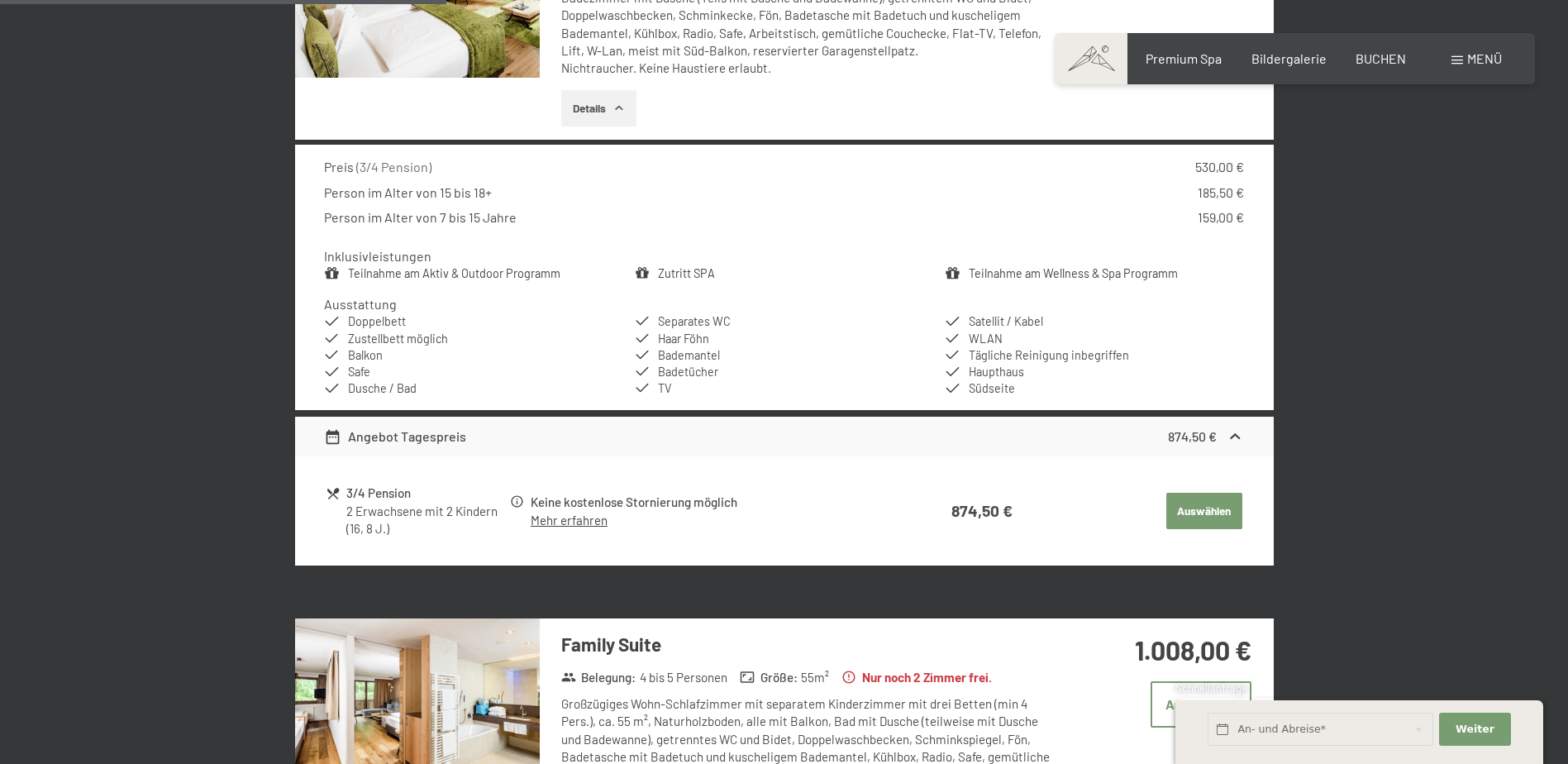
scroll to position [973, 0]
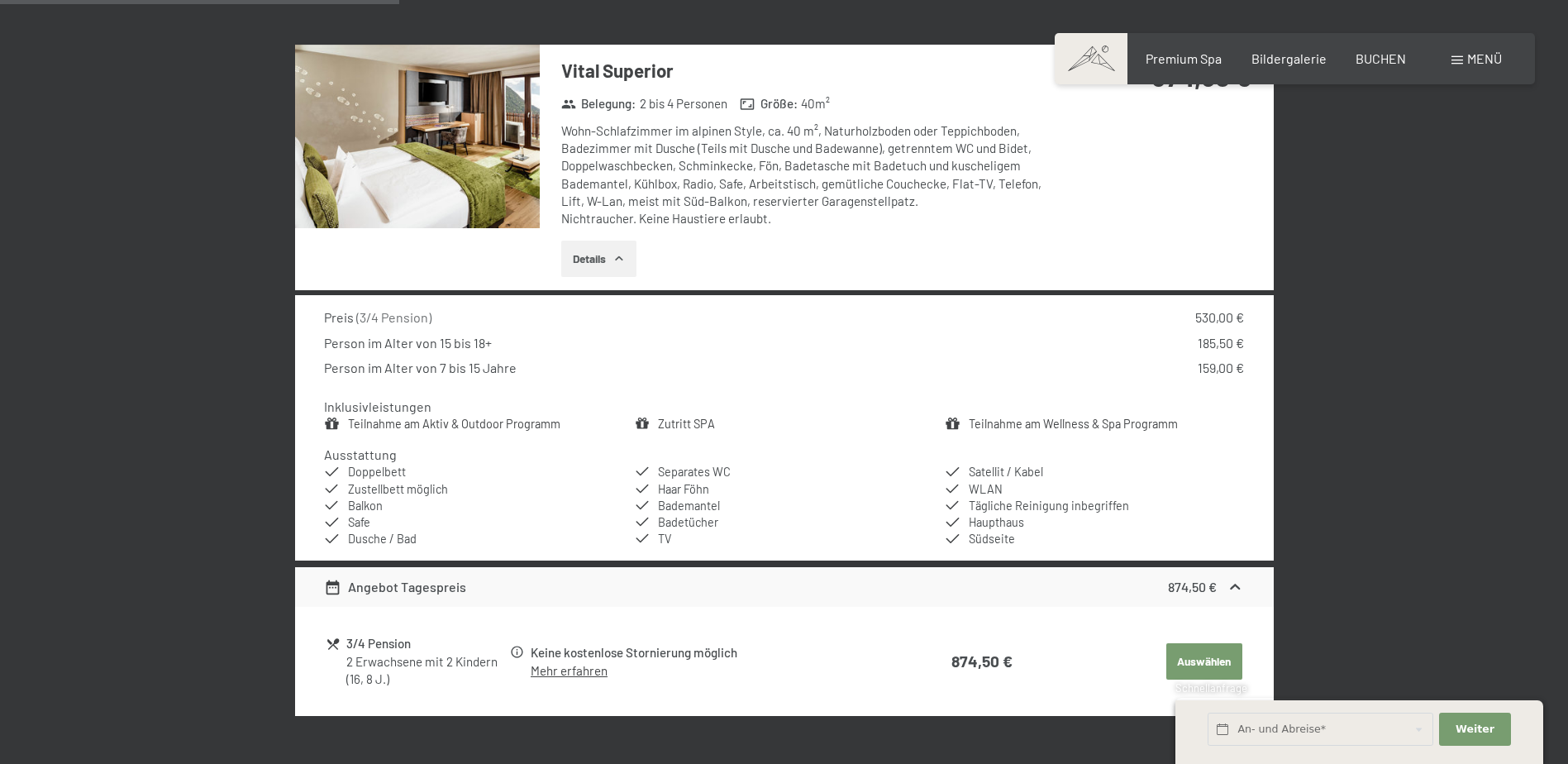
click at [424, 189] on img at bounding box center [417, 136] width 245 height 183
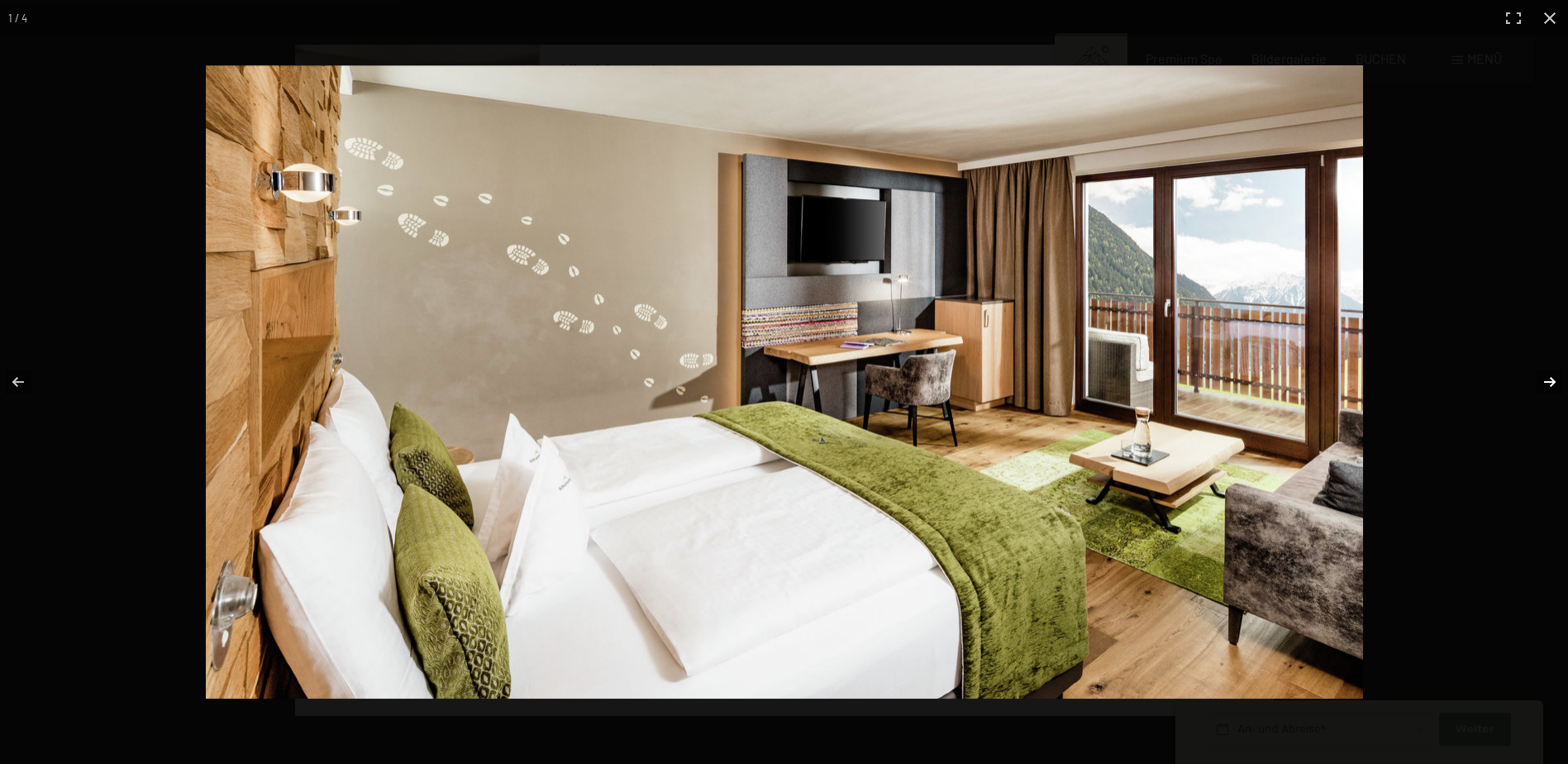
click at [1551, 386] on button "button" at bounding box center [1539, 382] width 57 height 83
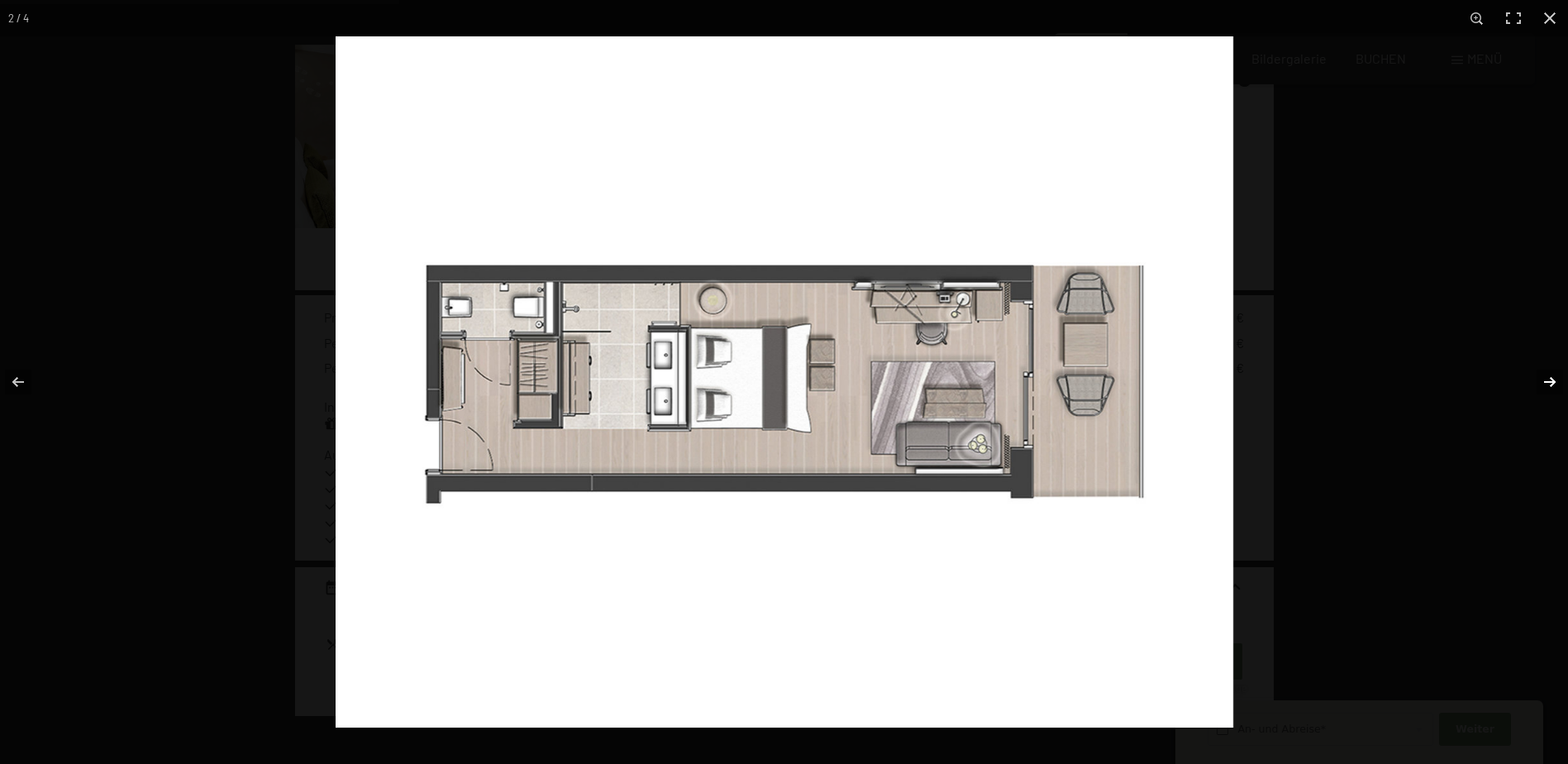
click at [1551, 383] on button "button" at bounding box center [1539, 382] width 57 height 83
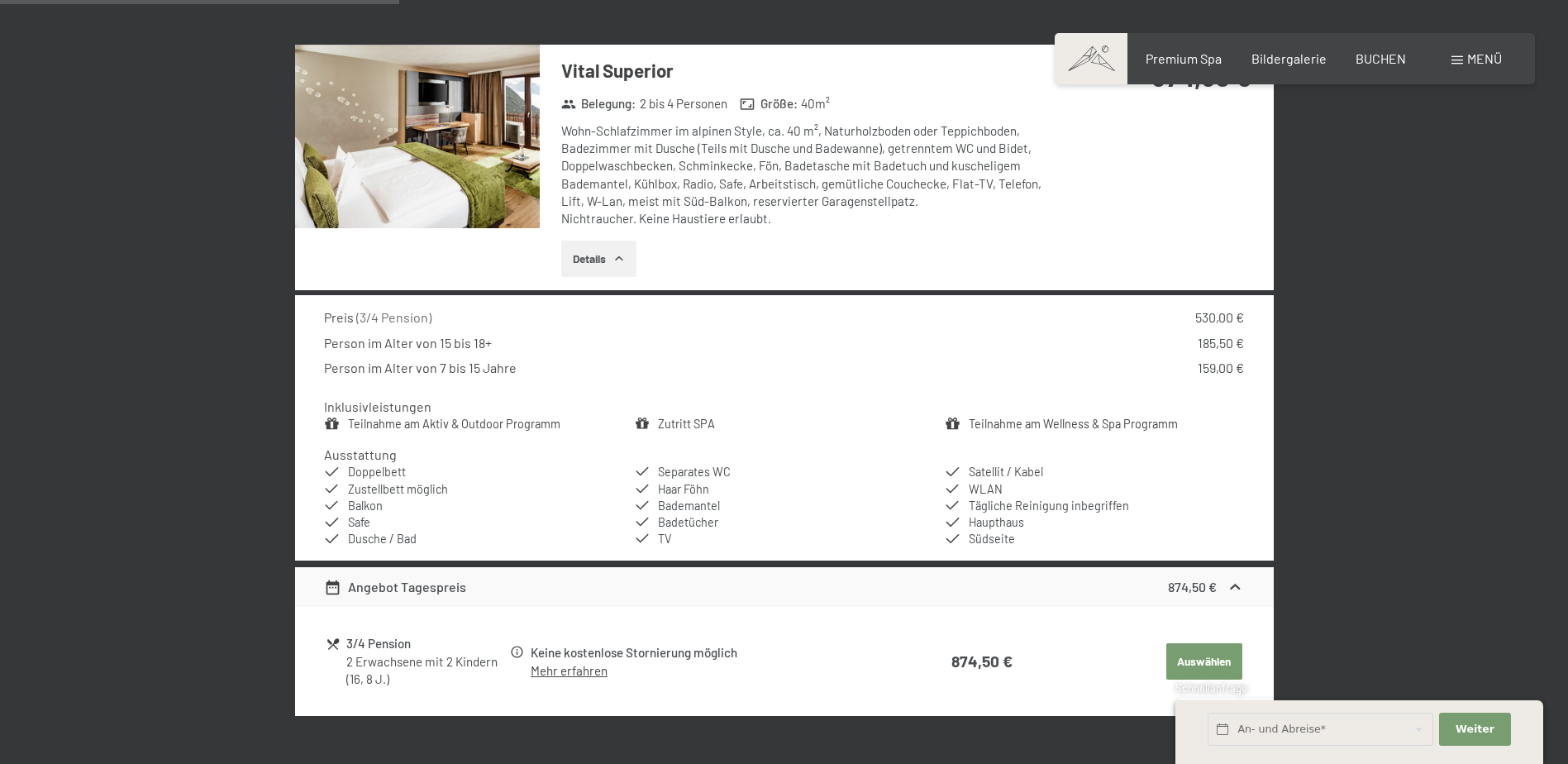
click at [0, 0] on button "button" at bounding box center [0, 0] width 0 height 0
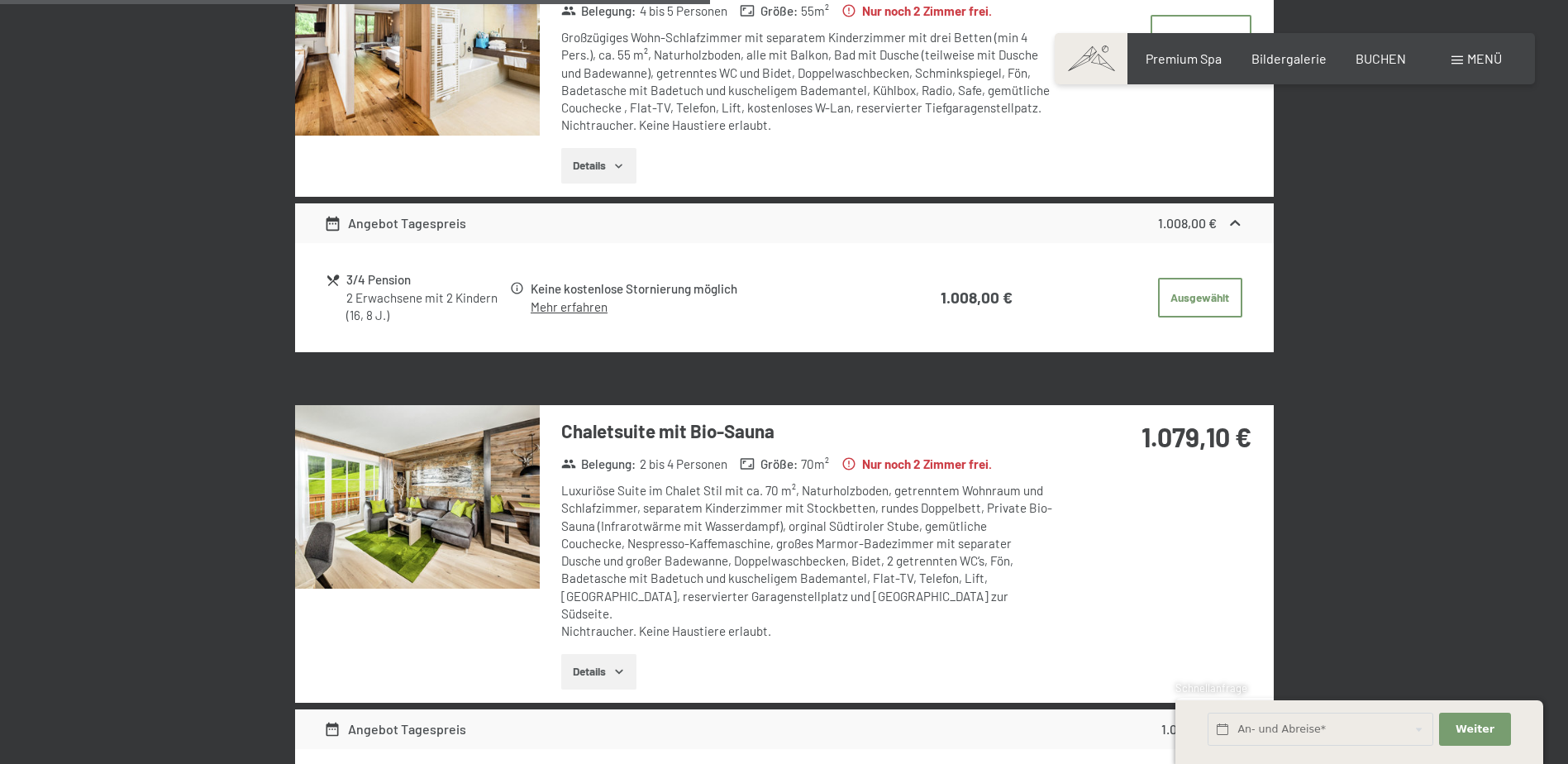
scroll to position [1799, 0]
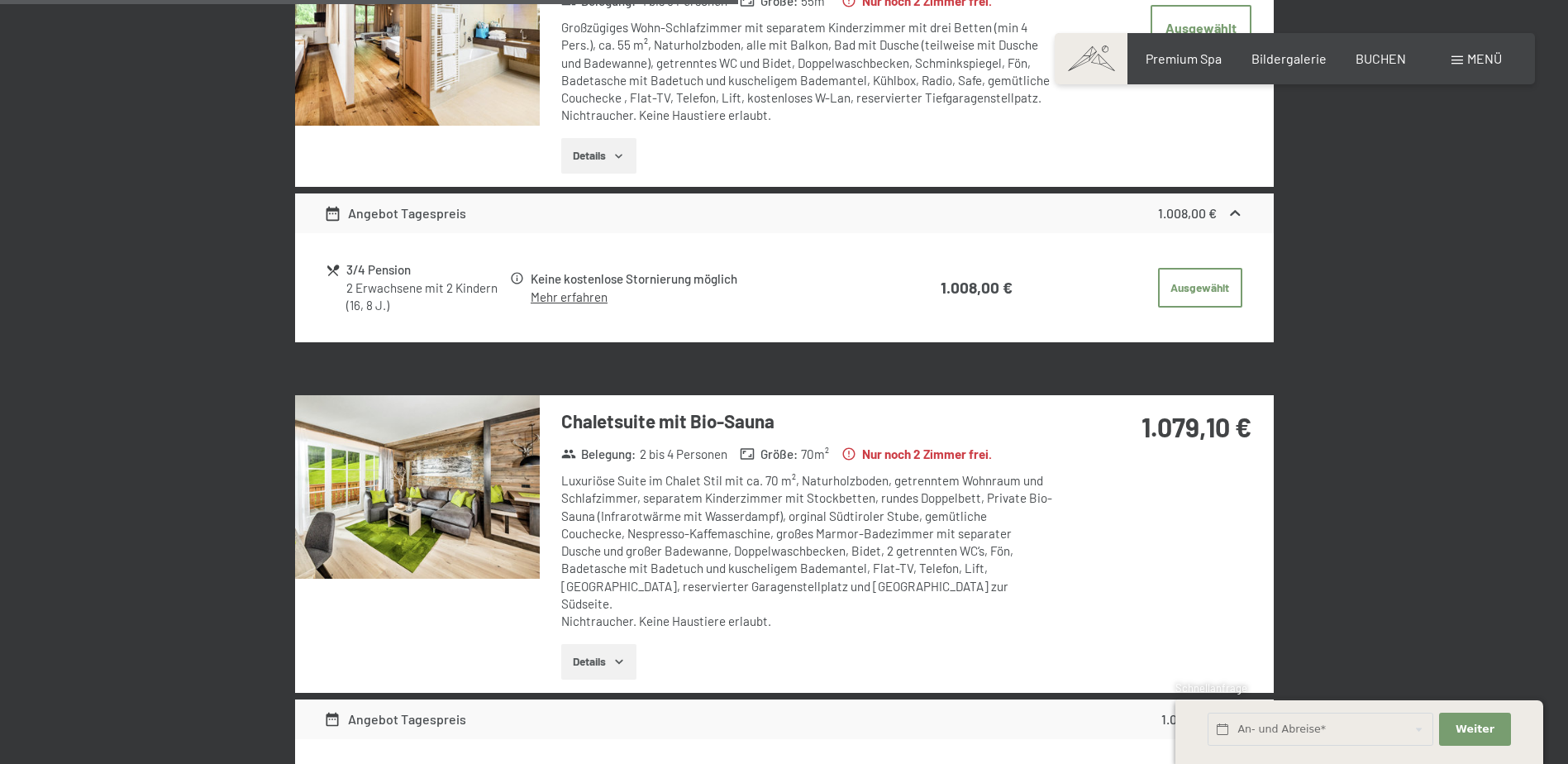
click at [409, 494] on img at bounding box center [417, 486] width 245 height 183
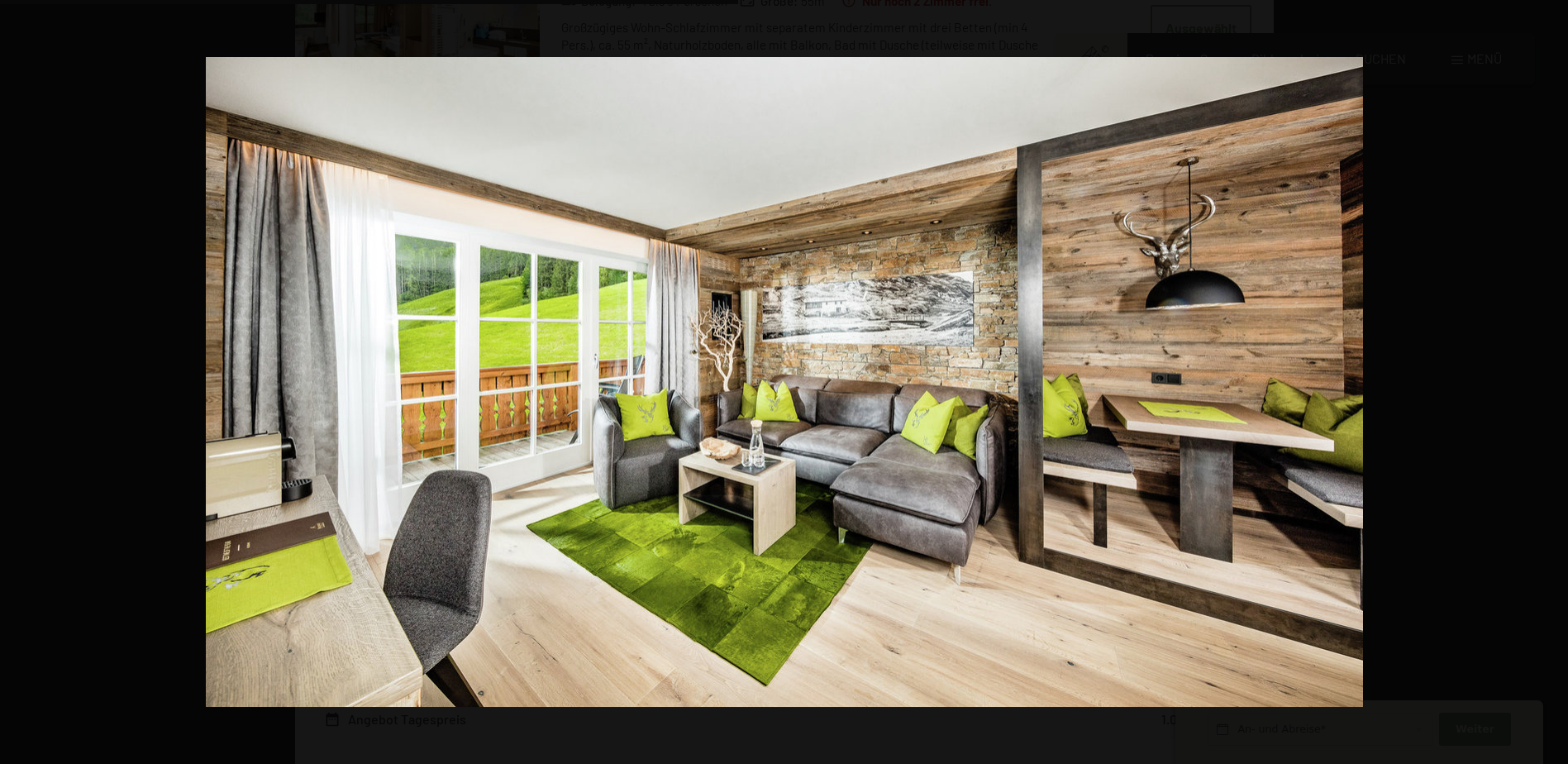
click at [1551, 379] on button "button" at bounding box center [1539, 382] width 57 height 83
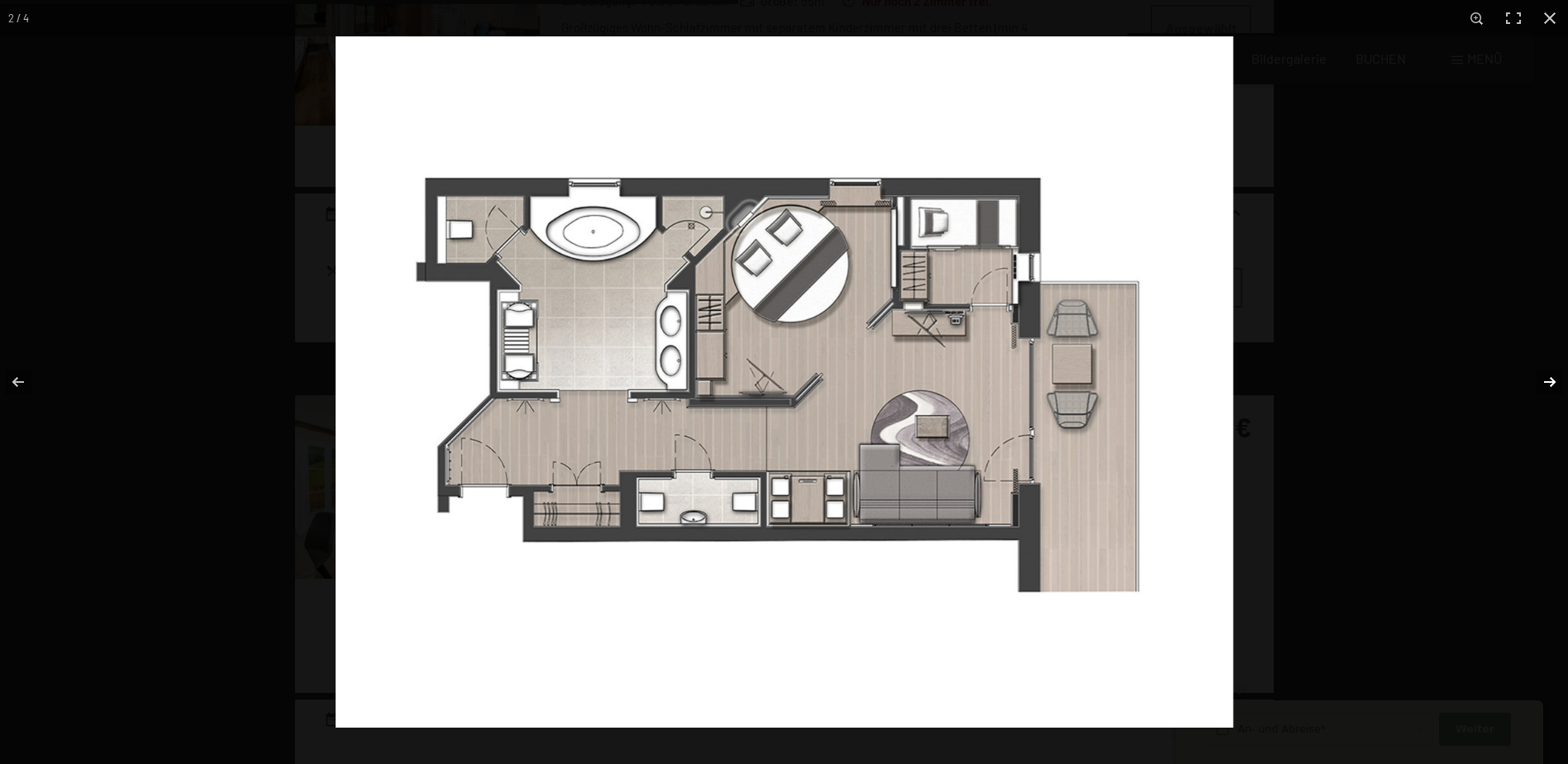
click at [1548, 374] on button "button" at bounding box center [1539, 382] width 57 height 83
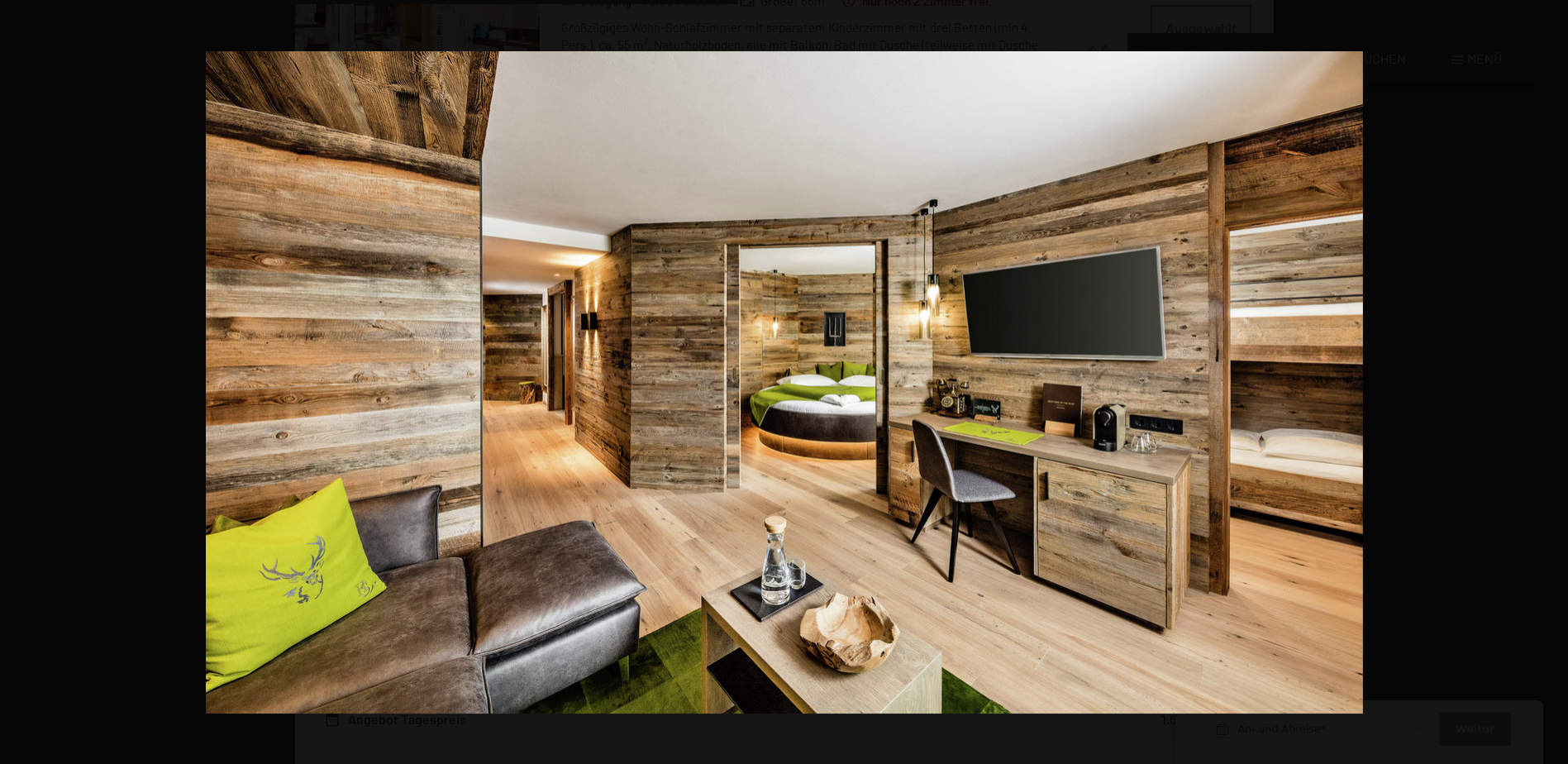
click at [1548, 374] on button "button" at bounding box center [1539, 382] width 57 height 83
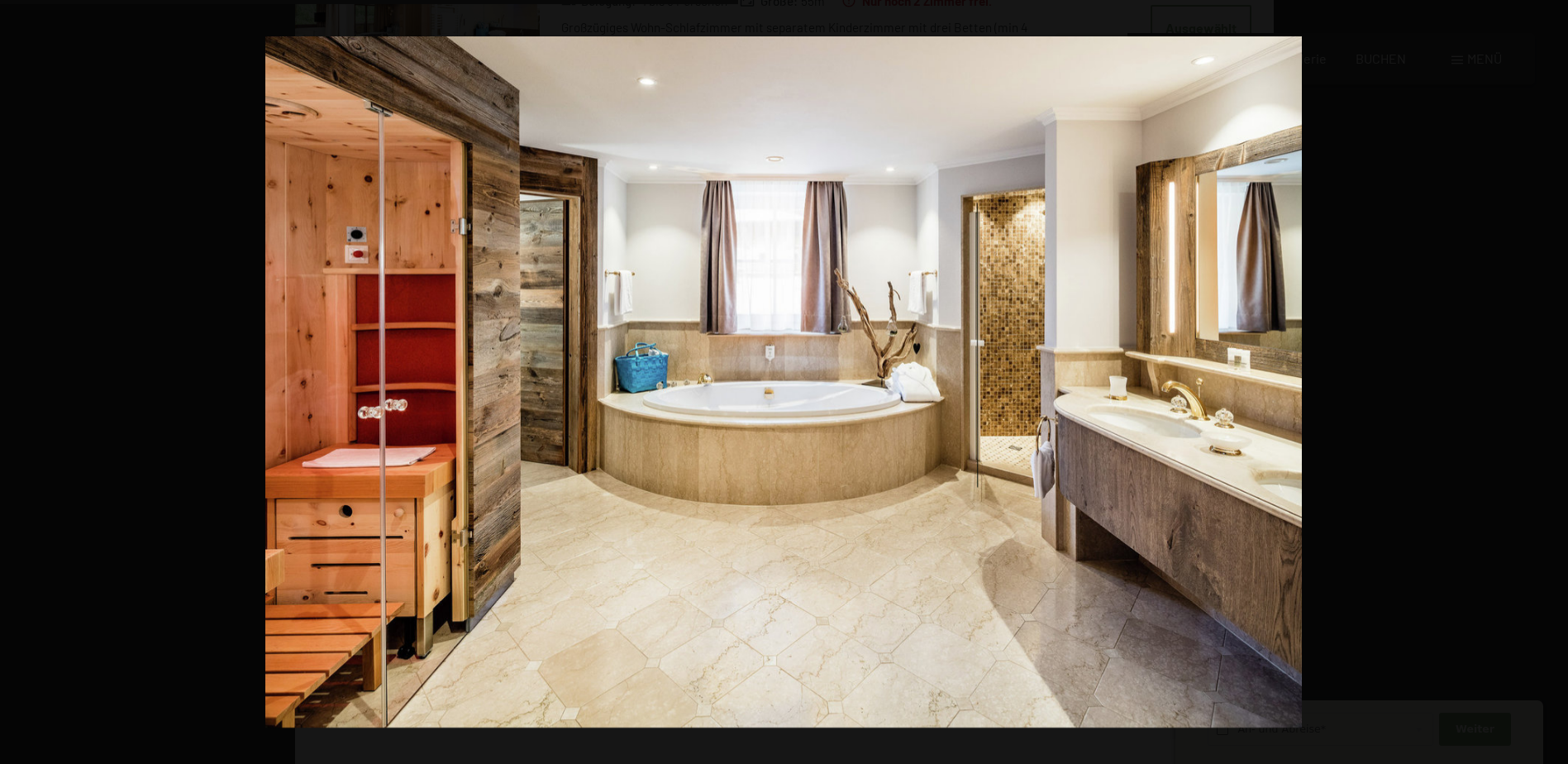
click at [1548, 374] on button "button" at bounding box center [1539, 382] width 57 height 83
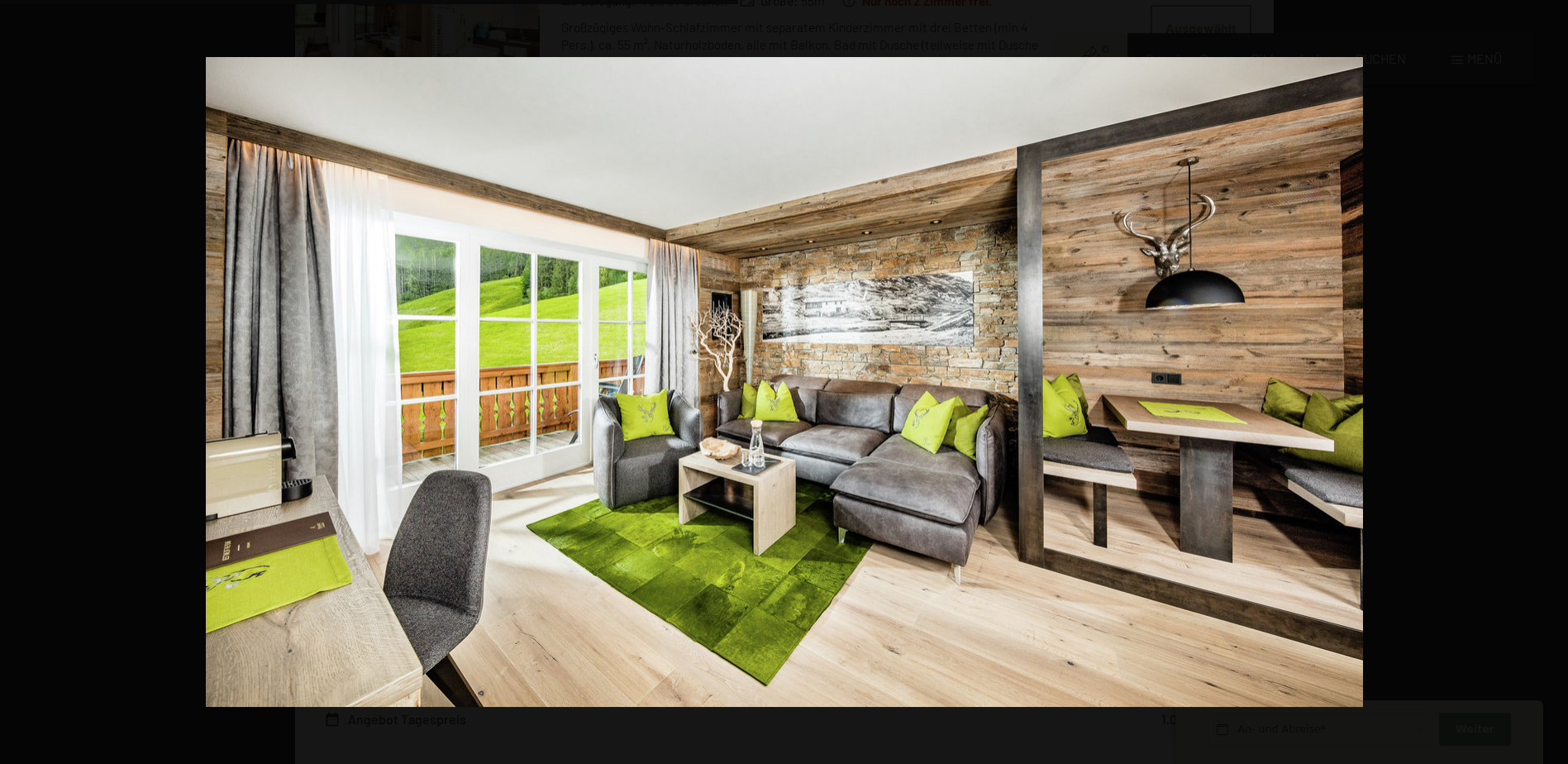
click at [1548, 374] on button "button" at bounding box center [1539, 382] width 57 height 83
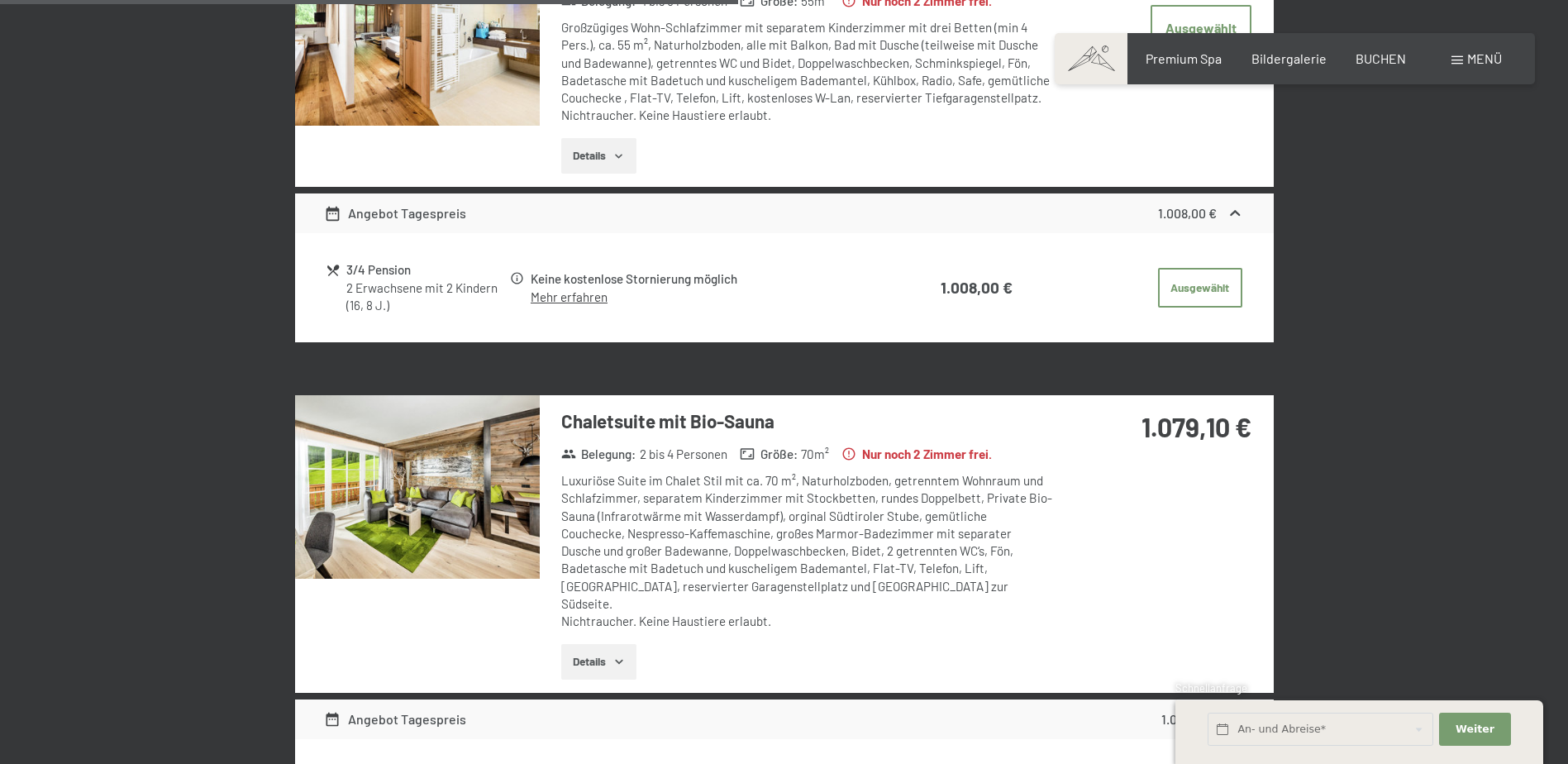
click at [0, 0] on button "button" at bounding box center [0, 0] width 0 height 0
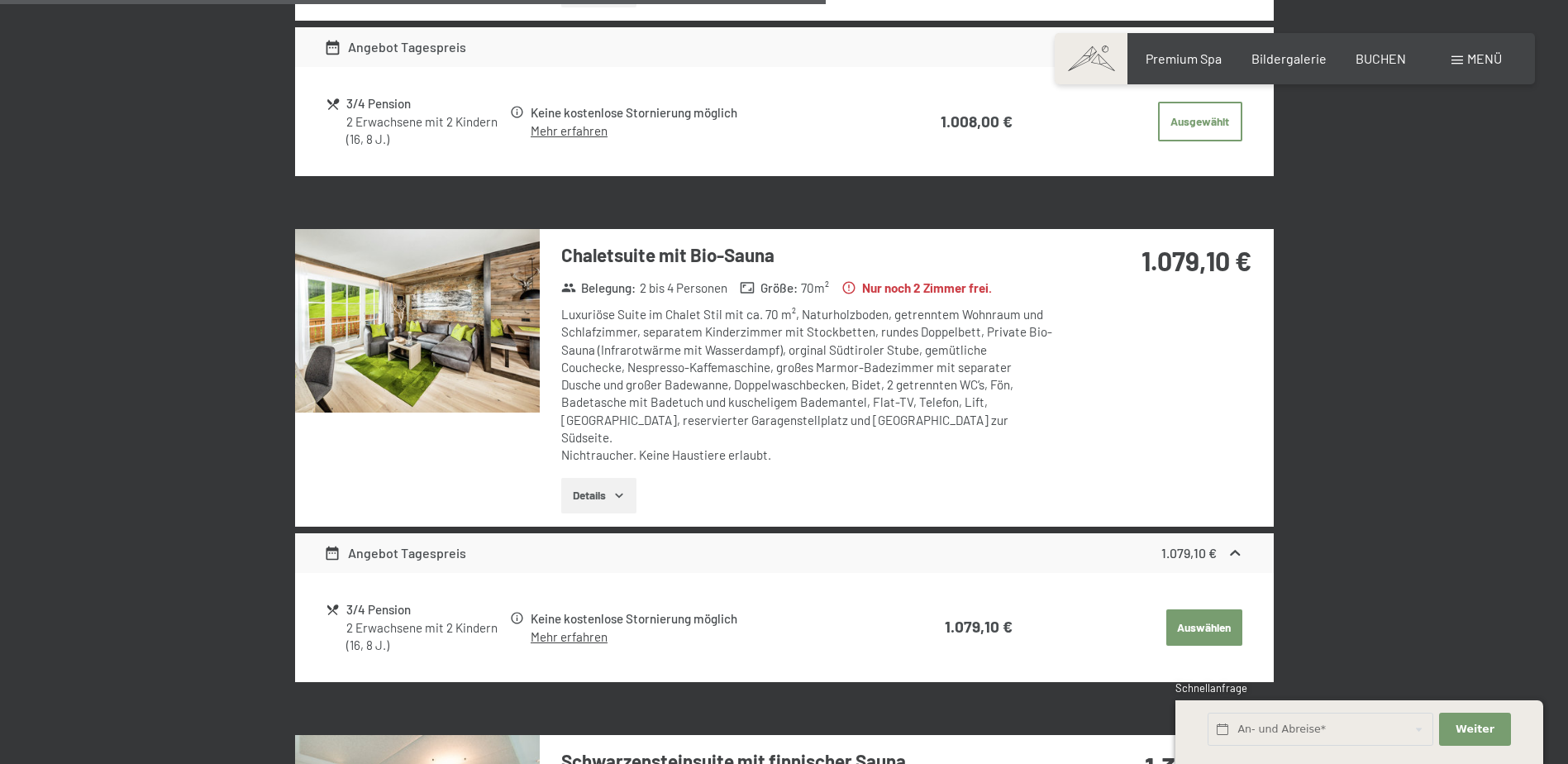
scroll to position [1964, 0]
click at [596, 479] on button "Details" at bounding box center [599, 497] width 75 height 37
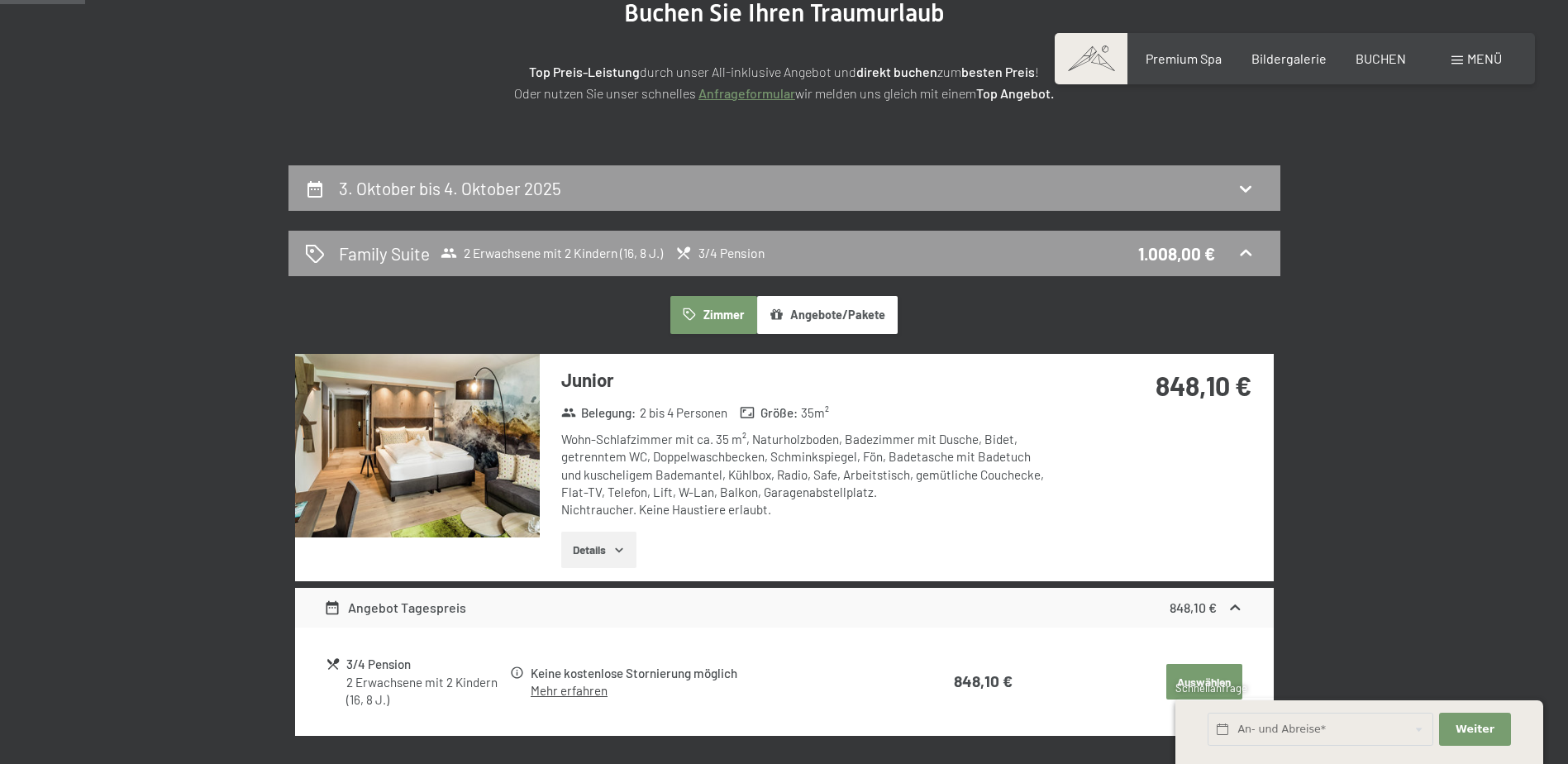
scroll to position [0, 0]
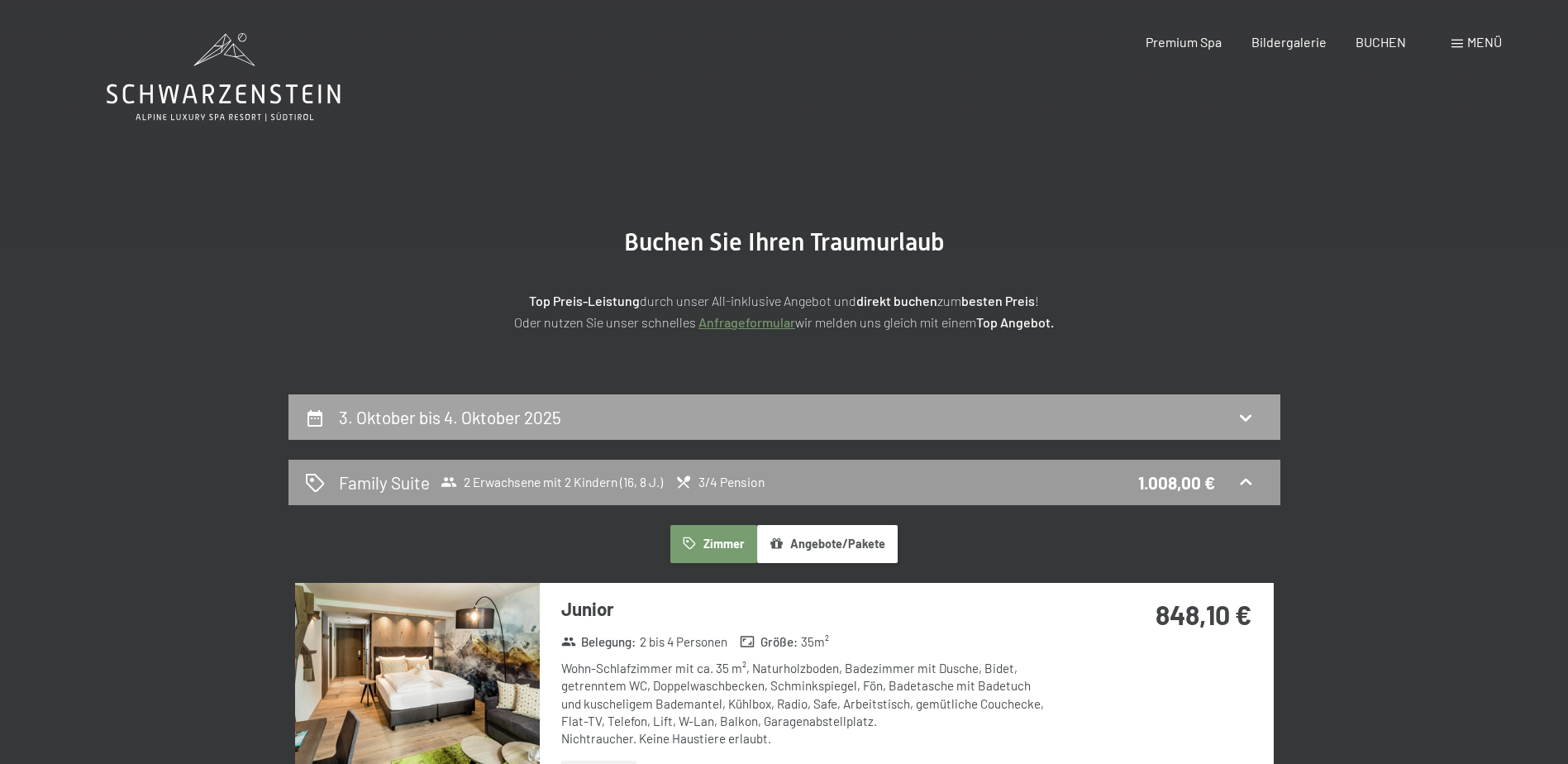
click at [570, 414] on div "3. Oktober bis 4. Oktober 2025" at bounding box center [784, 417] width 959 height 24
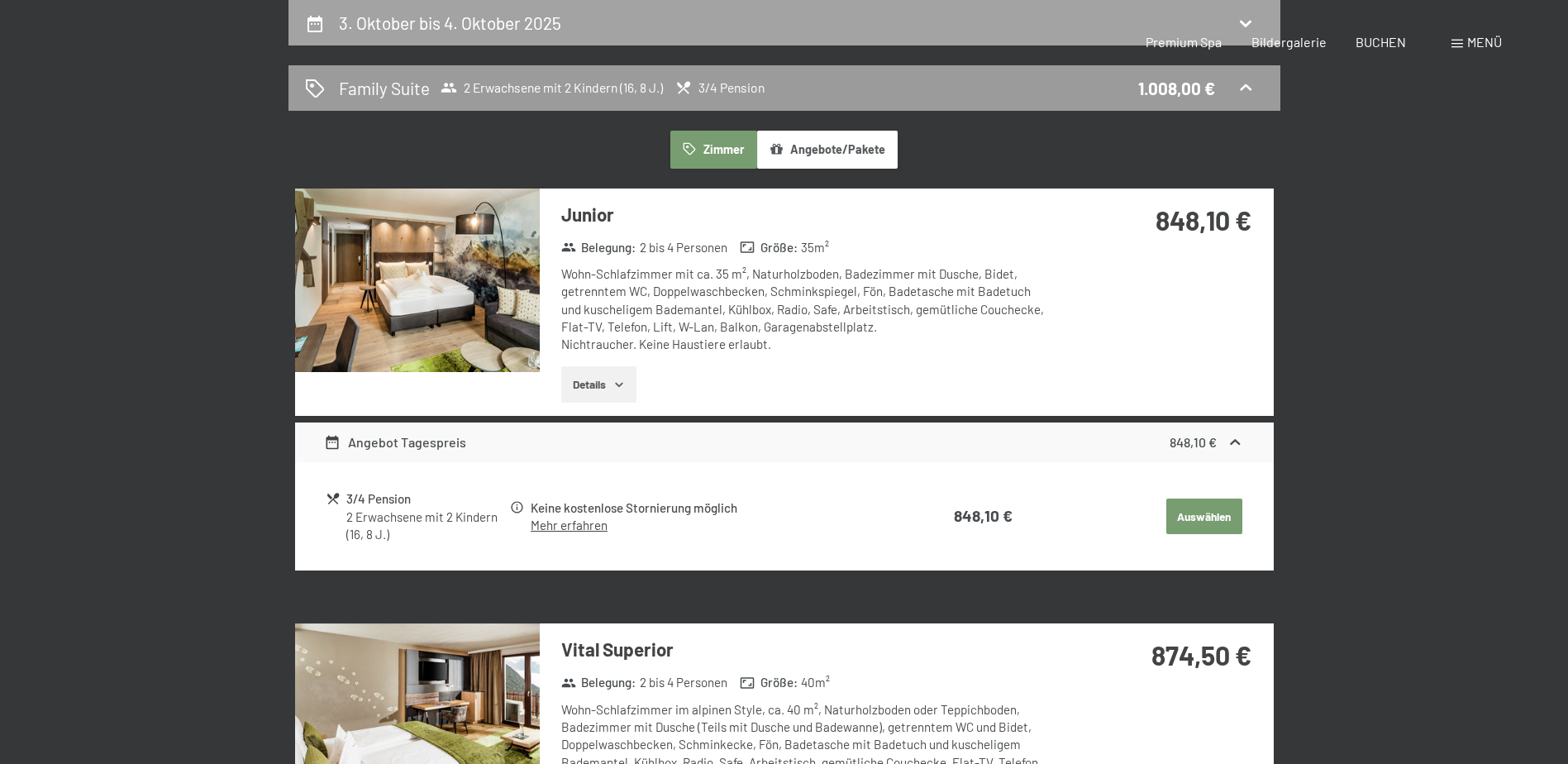
select select "16"
select select "8"
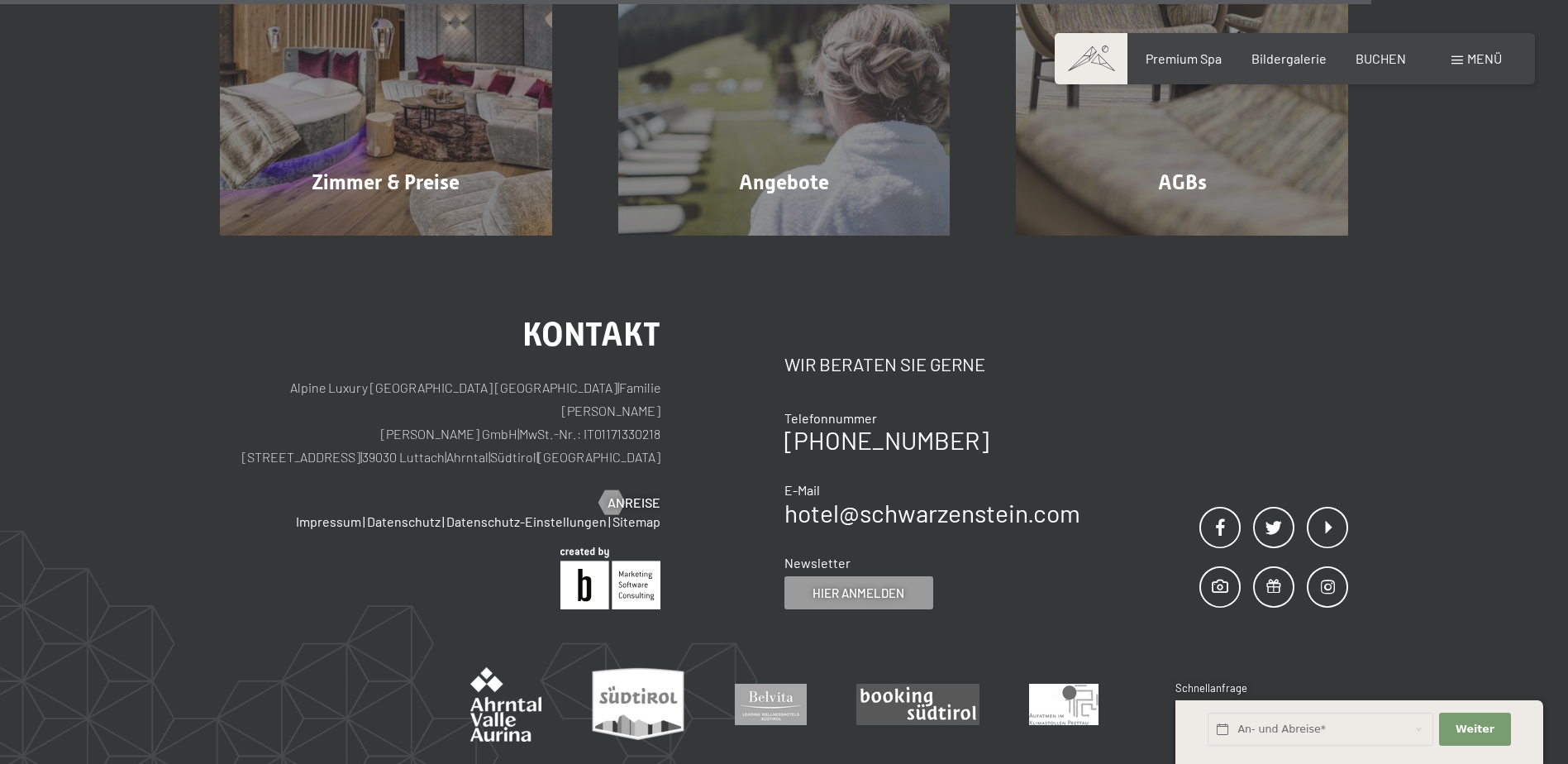
scroll to position [1469, 0]
